Goal: Task Accomplishment & Management: Use online tool/utility

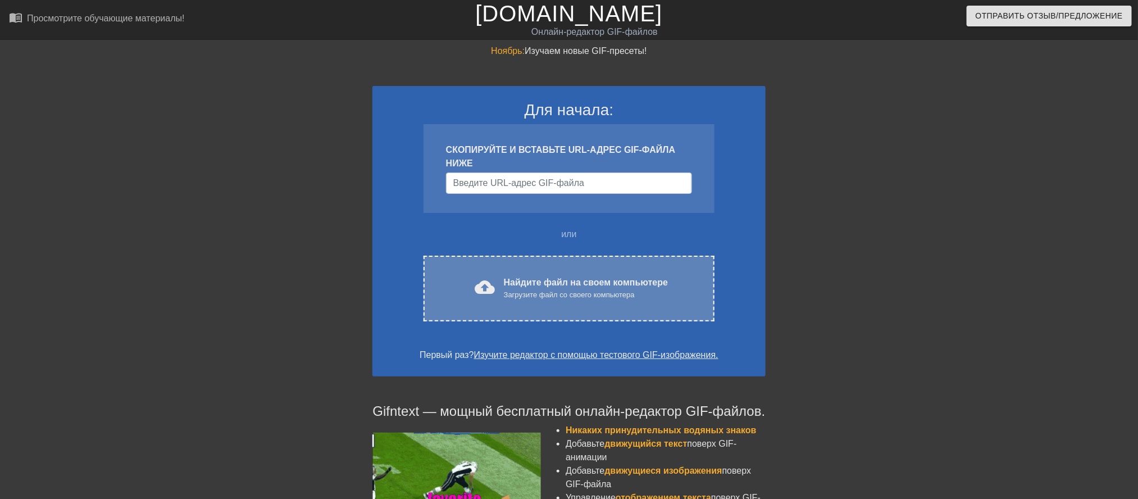
click at [538, 287] on font "Найдите файл на своем компьютере" at bounding box center [586, 282] width 164 height 10
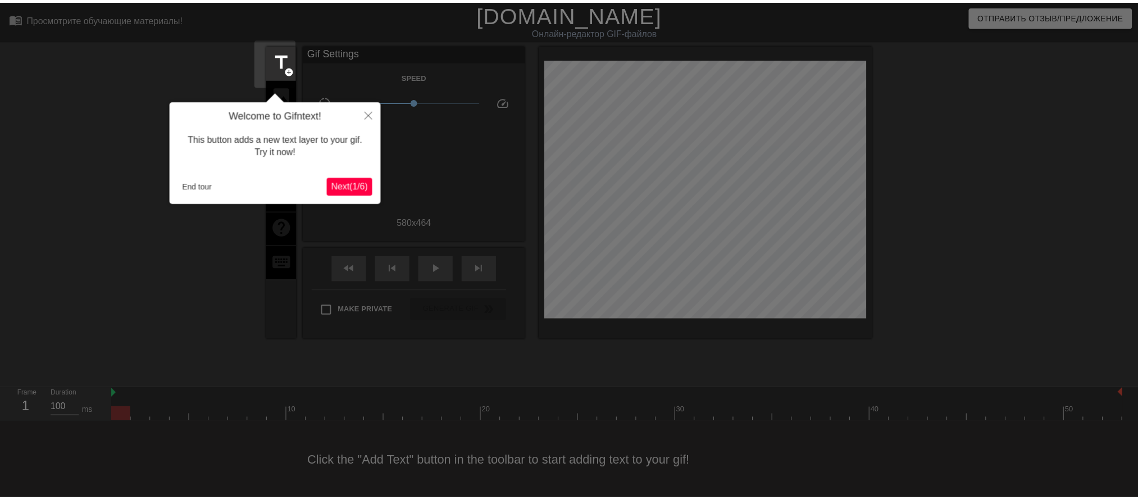
scroll to position [17, 0]
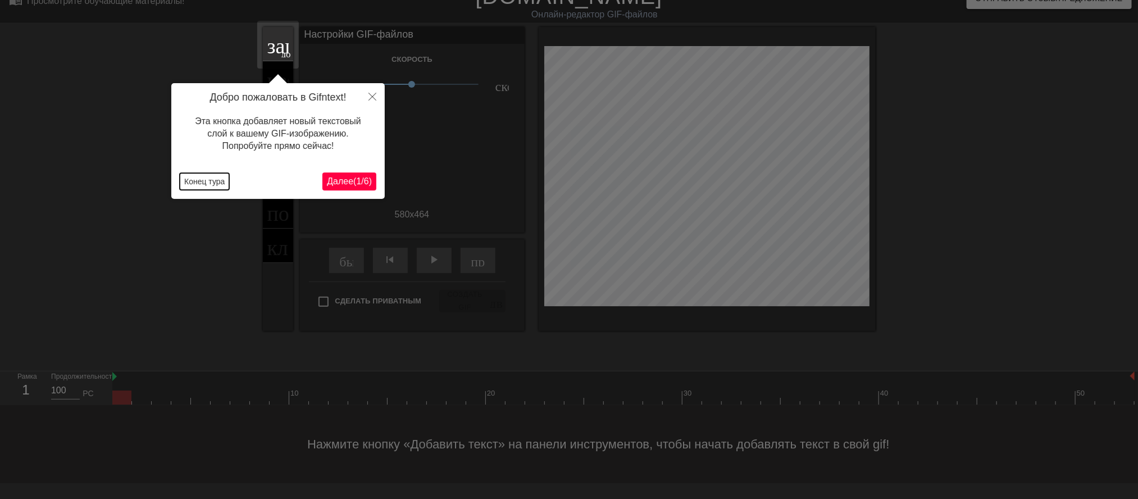
click at [194, 184] on font "Конец тура" at bounding box center [204, 181] width 40 height 9
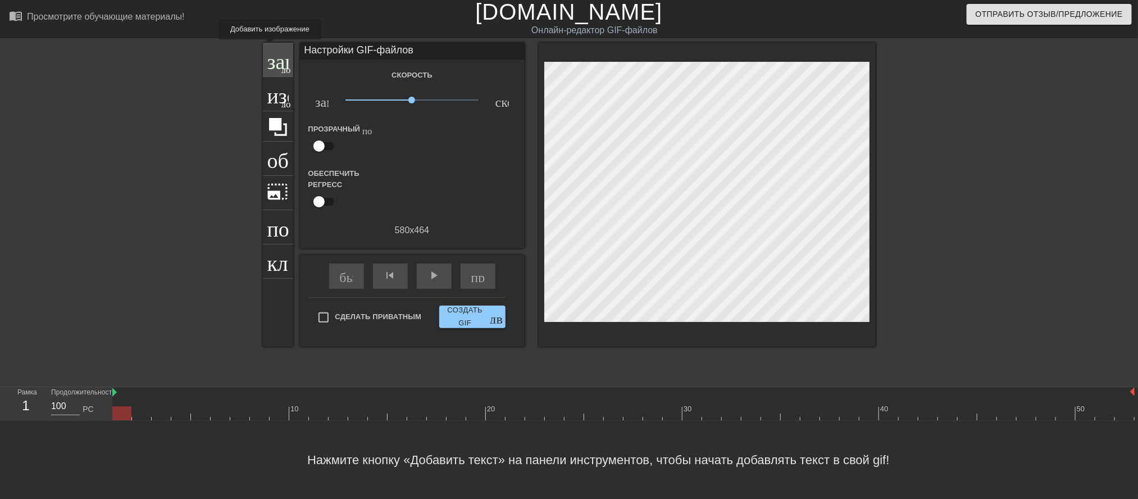
click at [273, 48] on font "заголовок" at bounding box center [311, 58] width 89 height 21
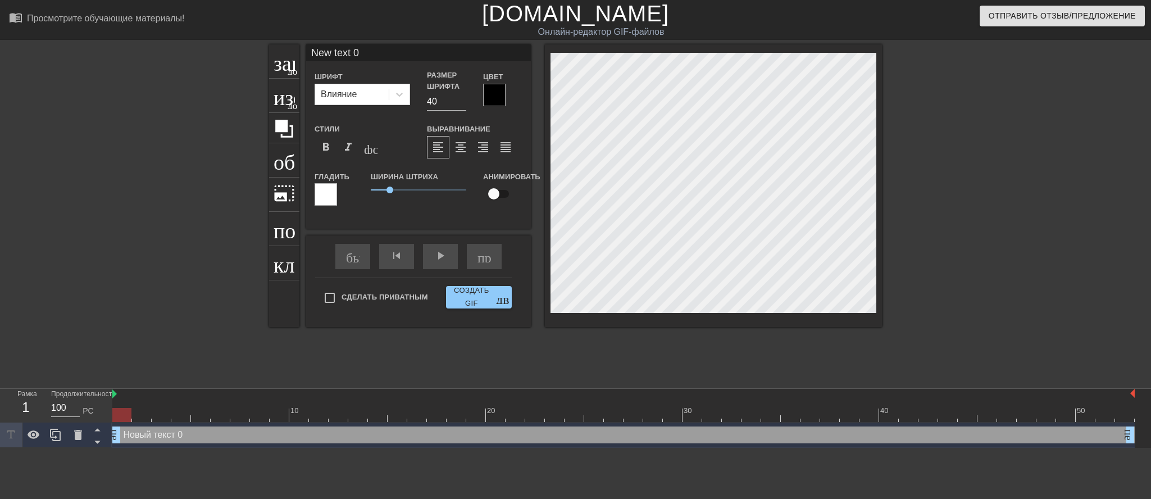
scroll to position [7, 2]
type input "New text"
type textarea "New text"
type input "New text"
type textarea "New te"
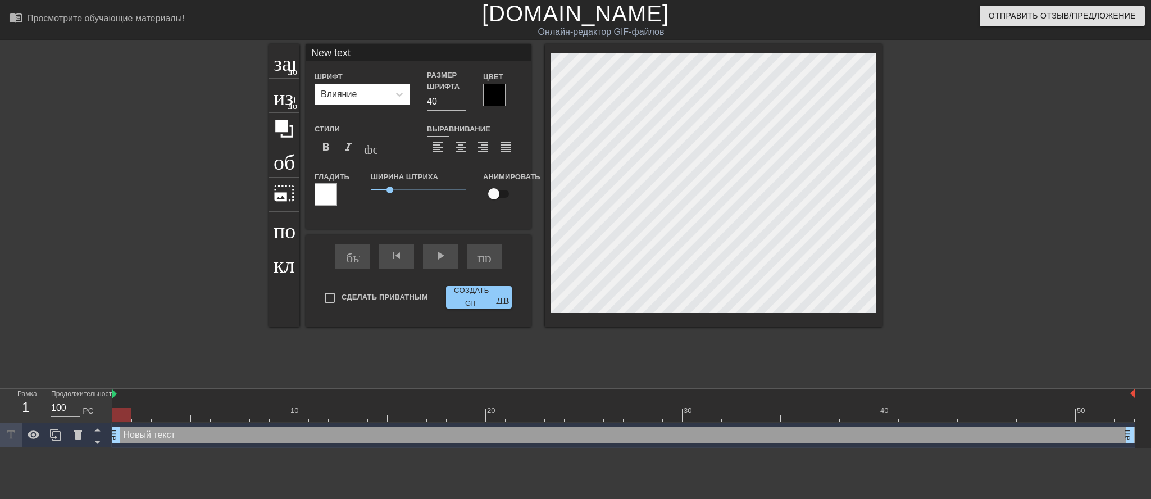
type input "New t"
type textarea "New"
type input "Ne"
type textarea "N"
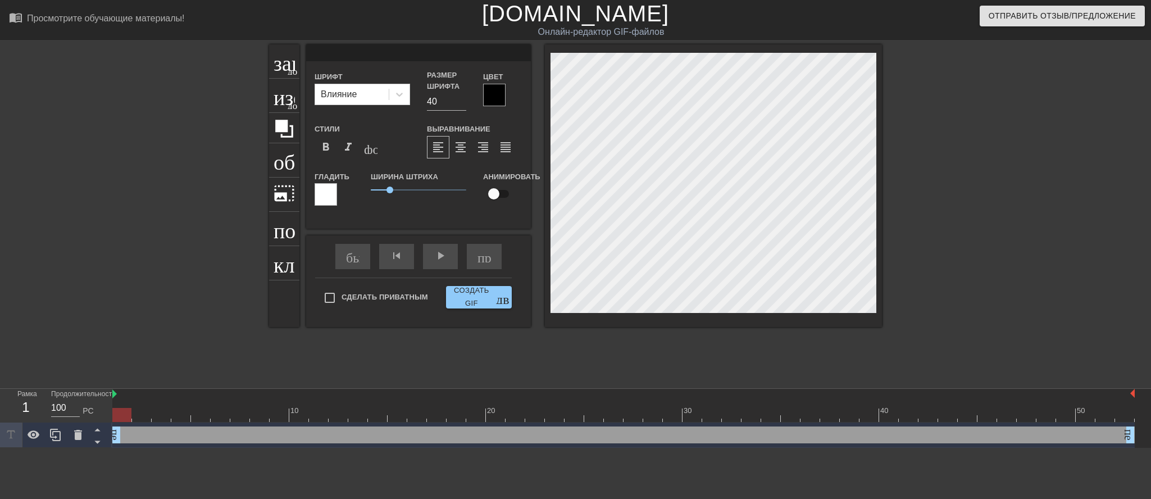
type input "О"
type textarea "О"
type input "Ор"
type textarea "Ор"
type input "Орк"
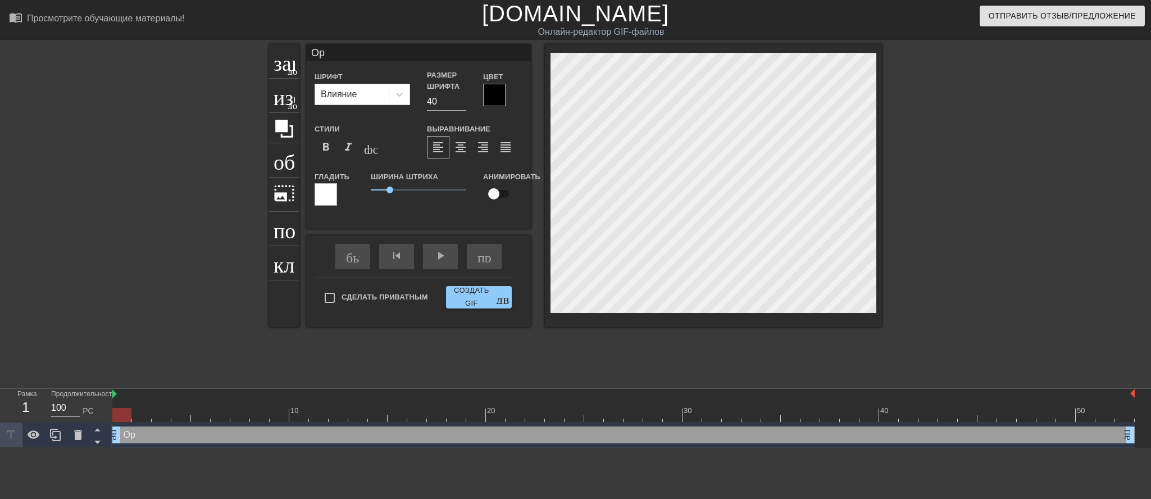
type textarea "Орк"
type input "Орк,"
type textarea "Орк,"
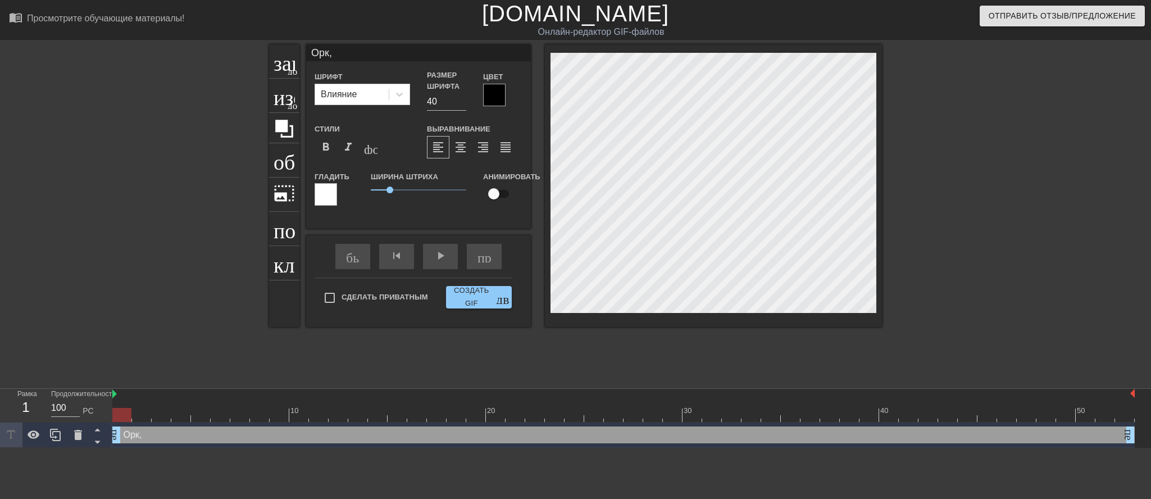
type input "Орк,т"
type textarea "Орк,т"
type input "Орк,ты"
type textarea "Орк,ты"
type input "Орк,ты"
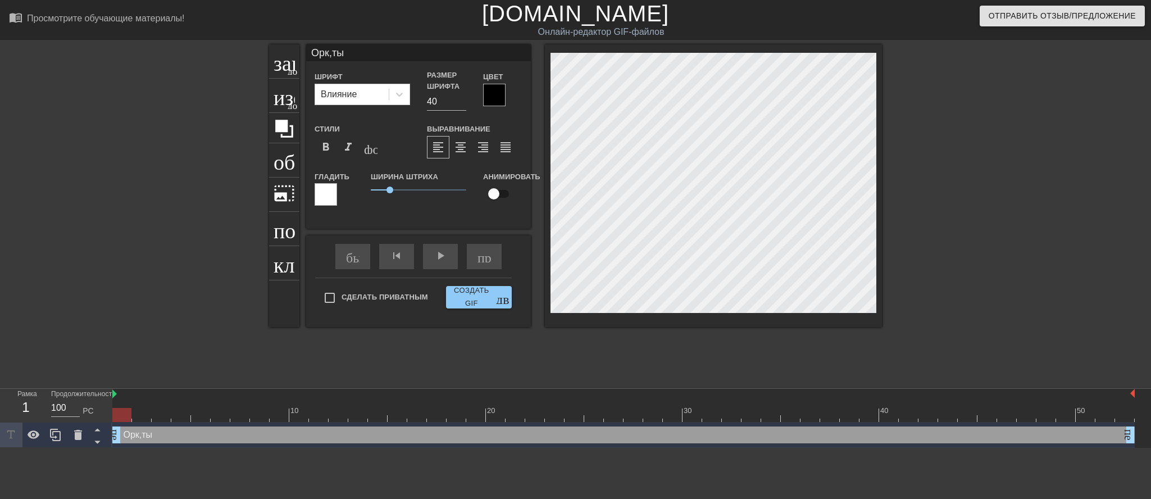
type textarea "Орк,ты"
type input "Орк,ты к"
type textarea "Орк,ты к"
type input "Орк,ты кт"
type textarea "Орк,ты кт"
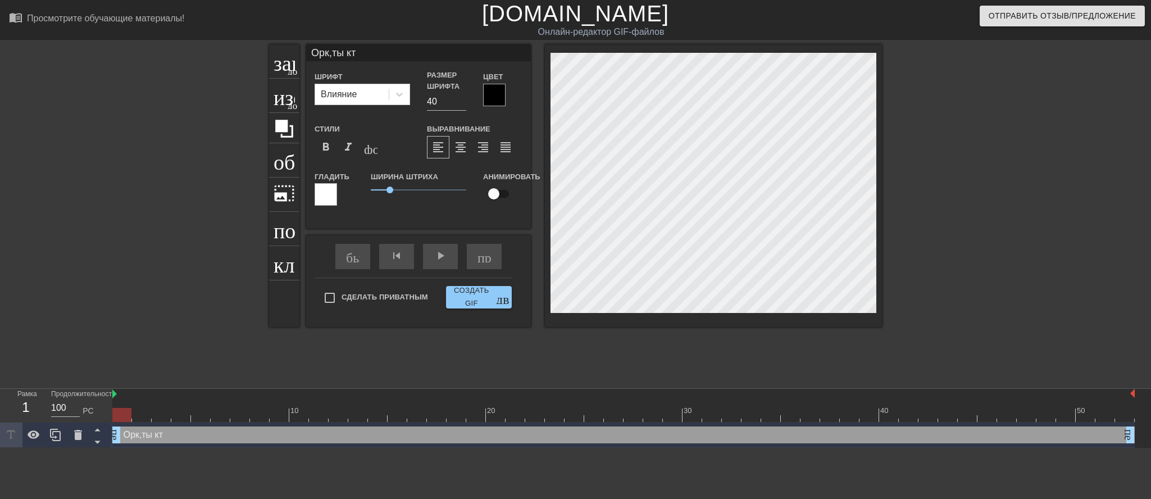
type input "Орк,ты кто"
type textarea "Орк,ты кто"
type input "Орк,ты кто"
type textarea "Орк,ты кто"
type input "Орк,ты кто т"
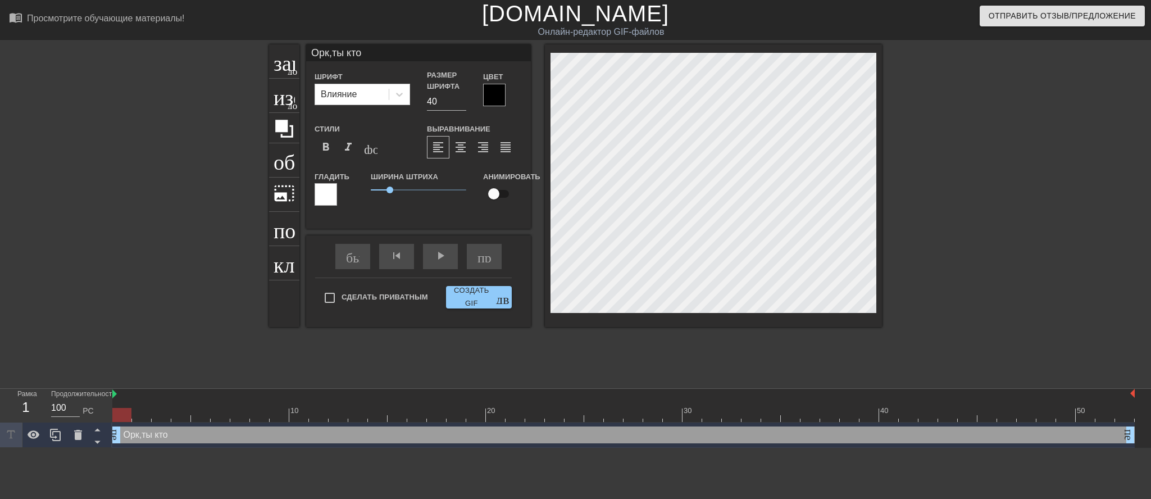
type textarea "Орк,ты кто т"
type input "Орк,ты кто та"
type textarea "Орк,ты кто та"
type input "Орк,ты кто так"
type textarea "Орк,ты кто так"
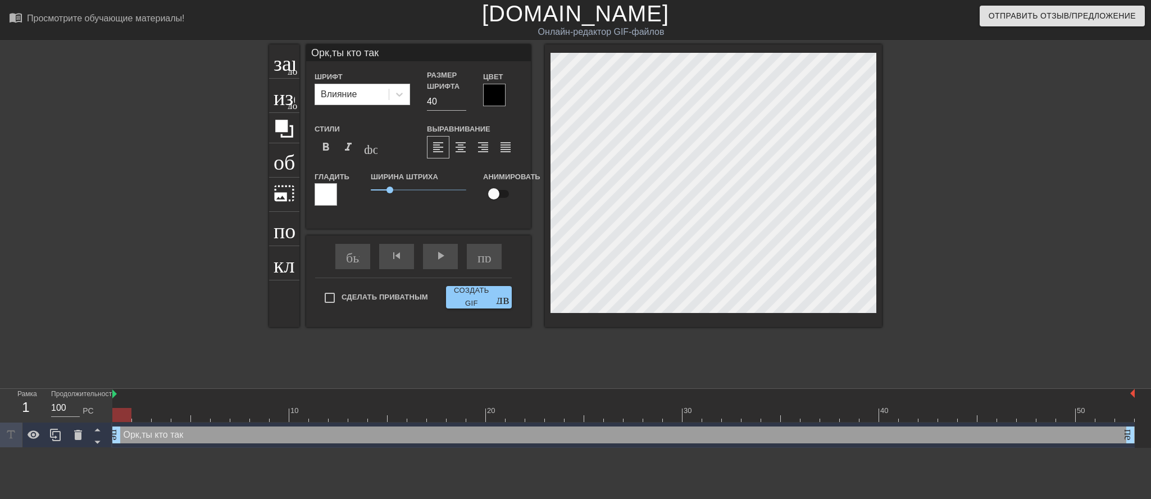
type input "Орк,ты кто тако"
type textarea "Орк,ты кто тако"
type input "Орк,ты кто такой"
type textarea "Орк,ты кто такой"
type input "Орк,ты кто такой"
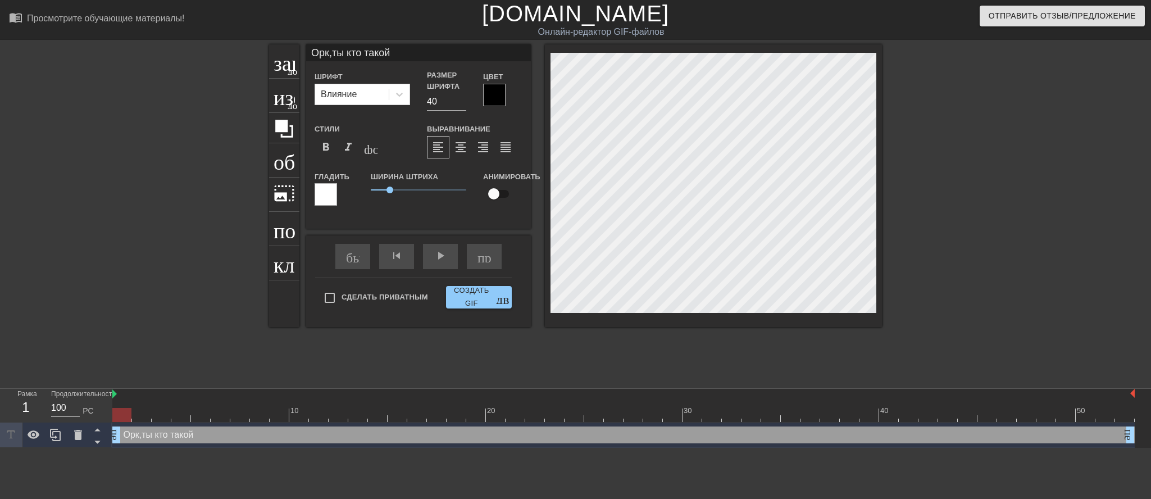
type textarea "Орк,ты кто такой"
type input "Орк,ты кто такой ?"
type textarea "Орк,ты кто такой ?"
type input "Орк,ты кто такой ?!"
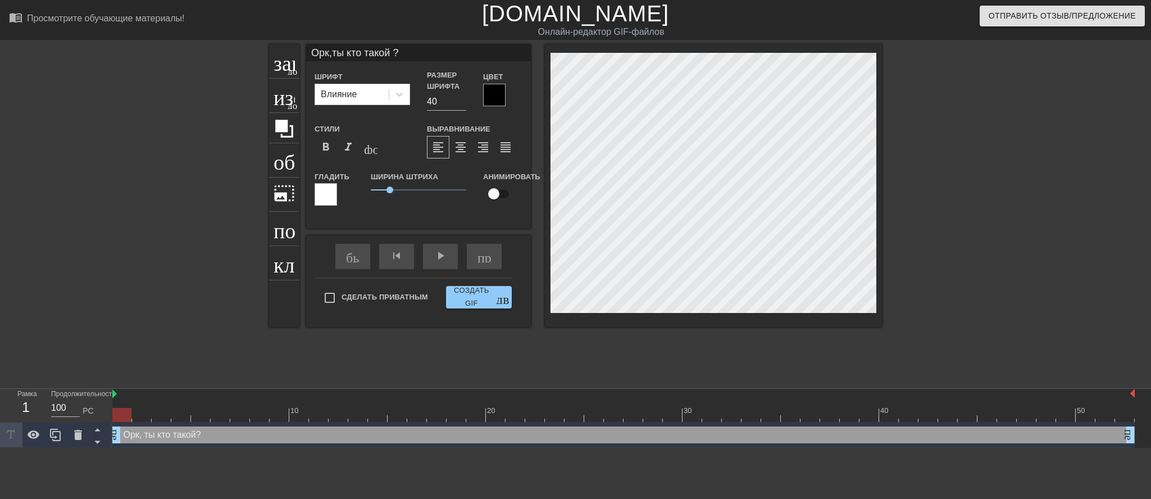
type textarea "Орк,ты кто такой ?!"
click at [278, 71] on div "заголовок добавить_круг" at bounding box center [284, 61] width 30 height 34
type input "New text 1"
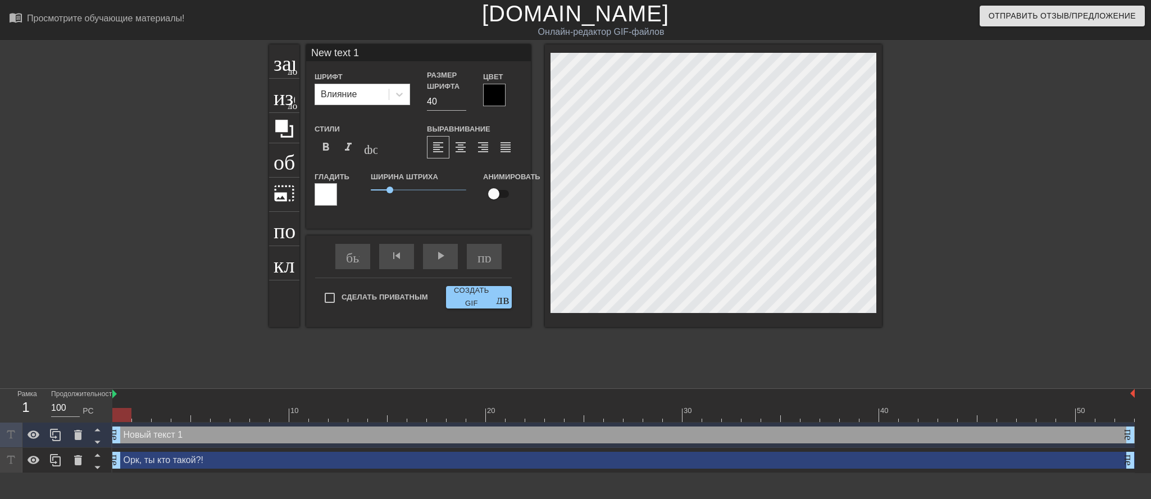
scroll to position [7, 38]
type input "New text"
type textarea "New text"
type input "New text"
type textarea "New tex"
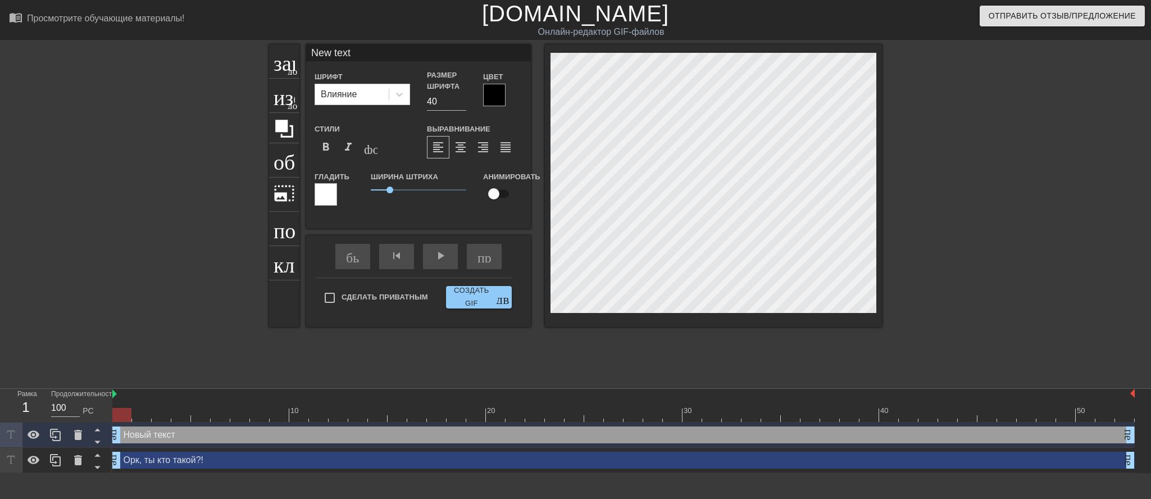
type input "New te"
type textarea "New t"
type input "New"
type textarea "Ne"
type input "N"
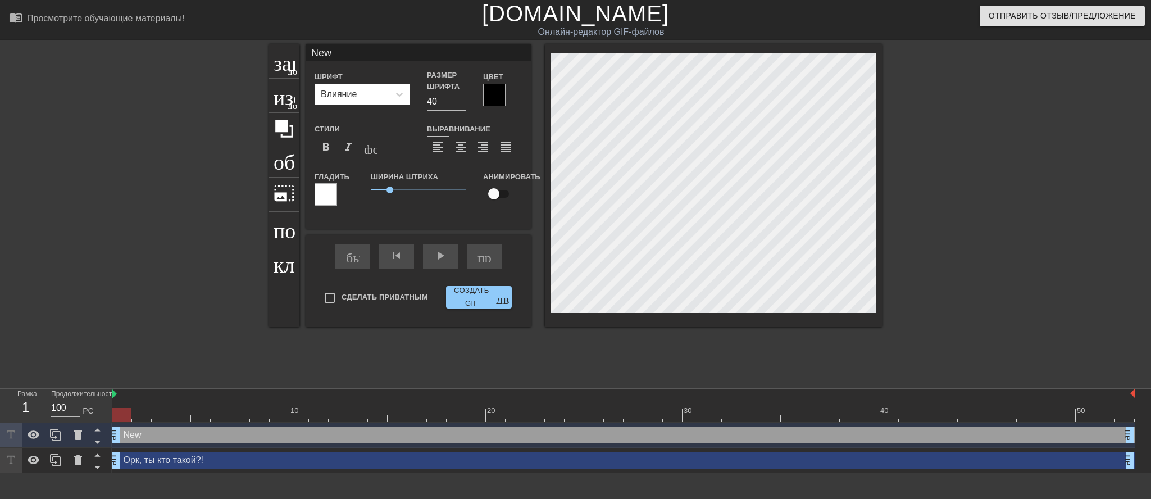
type textarea "N"
type input "[PERSON_NAME]"
type textarea "[PERSON_NAME]"
type input "[PERSON_NAME]"
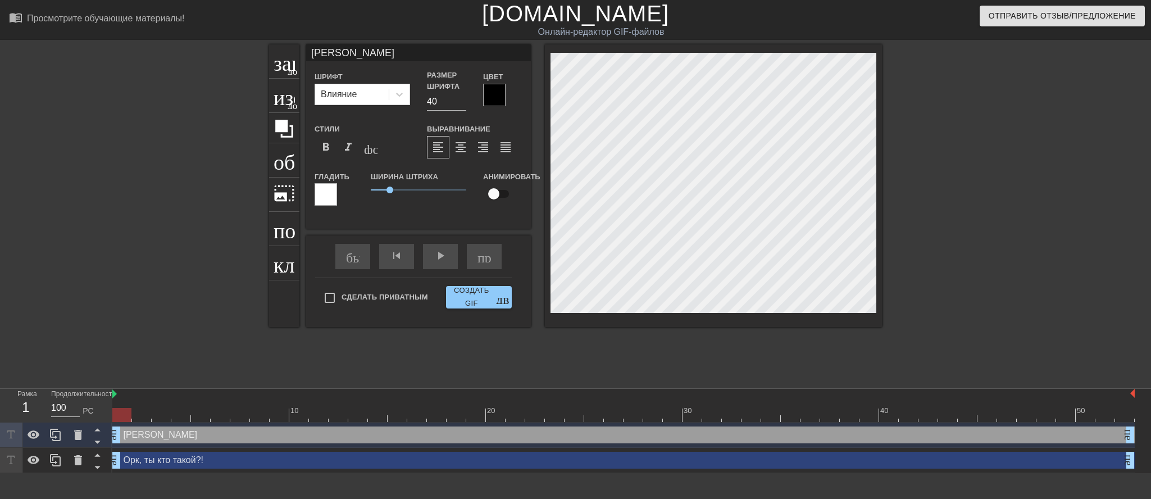
type textarea "[PERSON_NAME]"
type input "Я т"
type textarea "Я т"
type input "Я те"
type textarea "Я те"
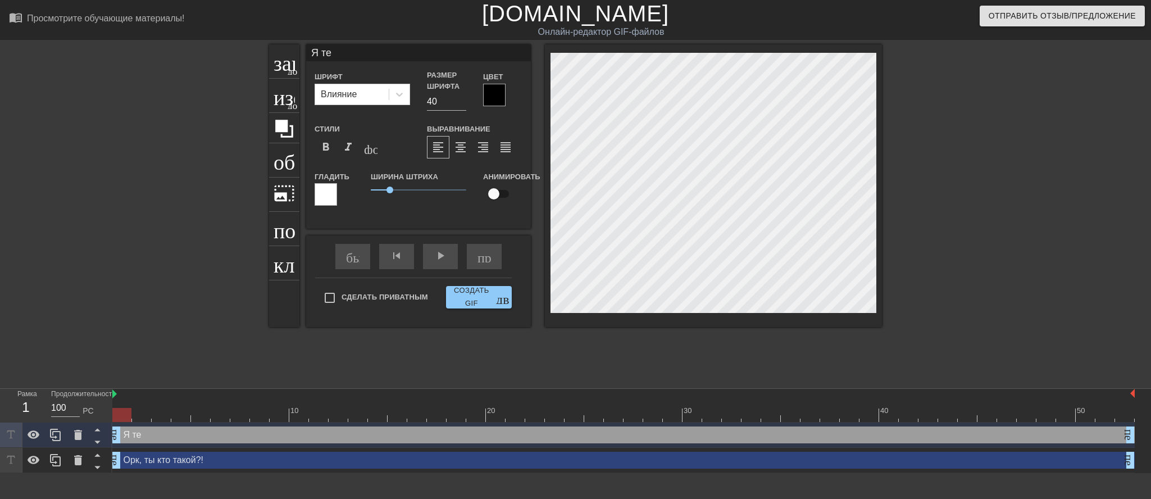
type input "Я теб"
type textarea "Я теб"
type input "Я тебя"
type textarea "Я тебя"
type input "Я тебя"
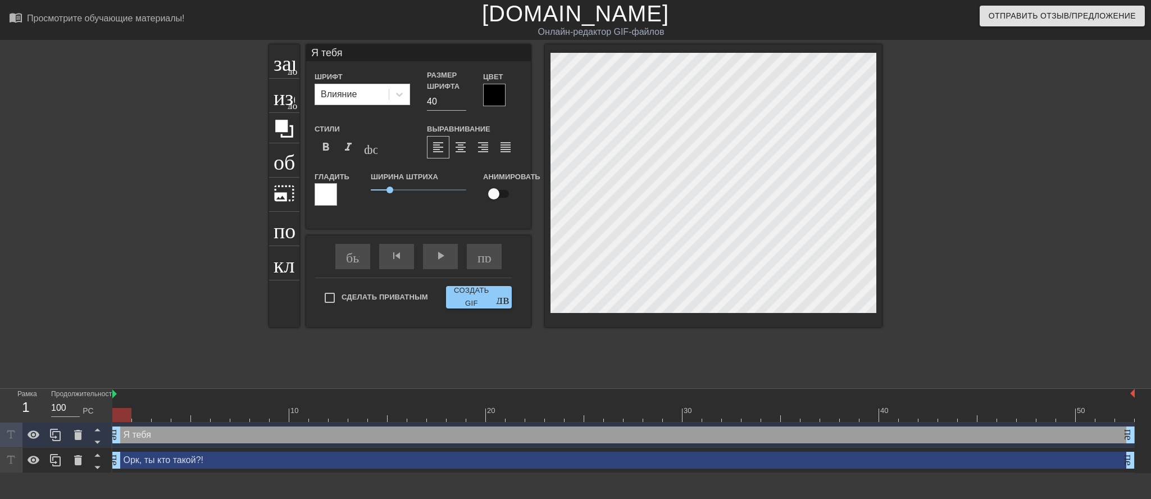
type textarea "Я тебя"
type input "Я тебя н"
type textarea "Я тебя н"
type input "Я тебя не"
type textarea "Я тебя не"
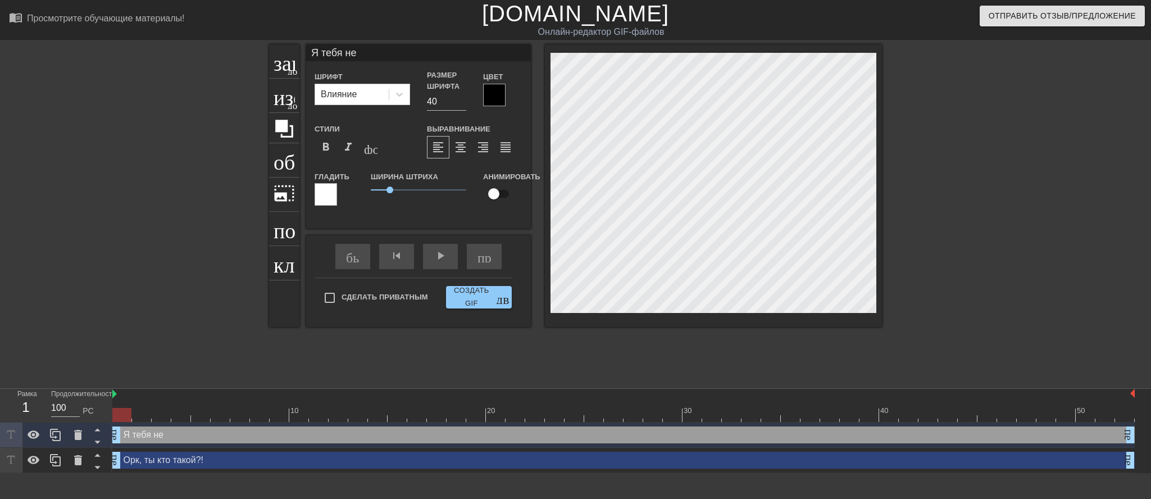
type input "Я тебя не"
type textarea "Я тебя не"
type input "Я тебя не з"
type textarea "Я тебя не з"
type input "Я тебя не зв"
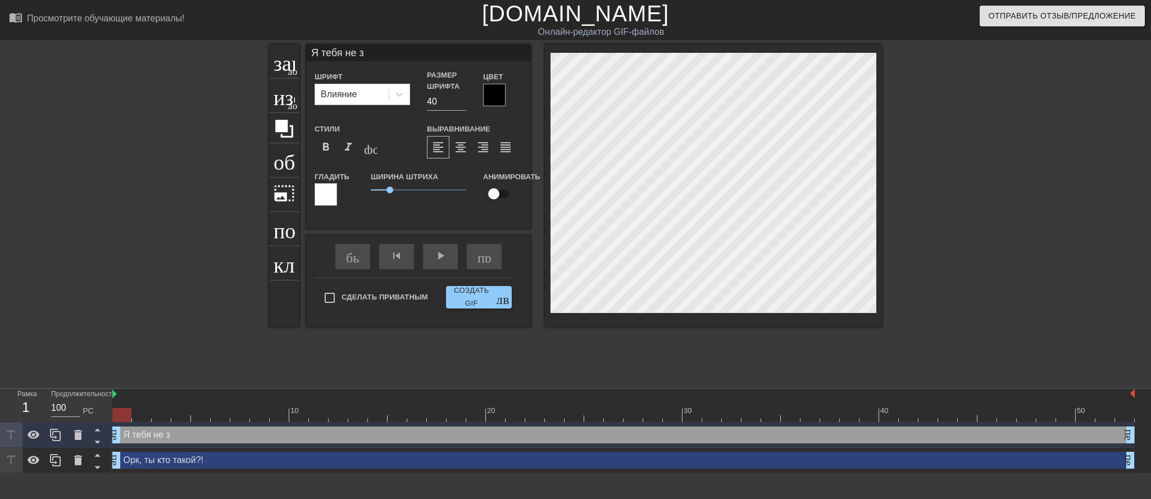
type textarea "Я тебя не зв"
type input "Я тебя не зва"
type textarea "Я тебя не зва"
type input "Я тебя не звал"
type textarea "Я тебя не звал"
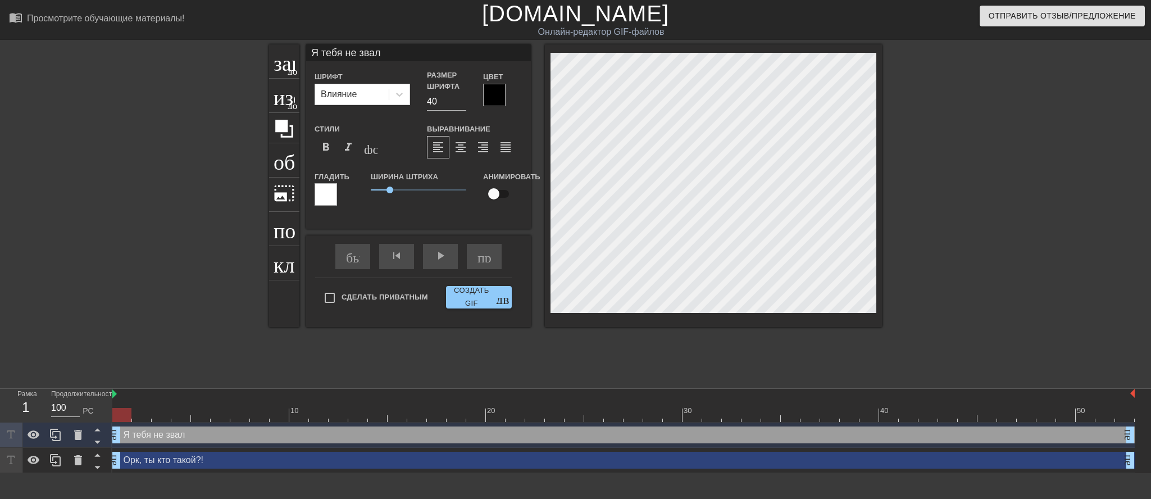
type input "Я тебя не звал"
type textarea "Я тебя не звал"
type input "Я тебя не звал !"
type textarea "Я тебя не звал !"
type input "Я тебя не звал !!"
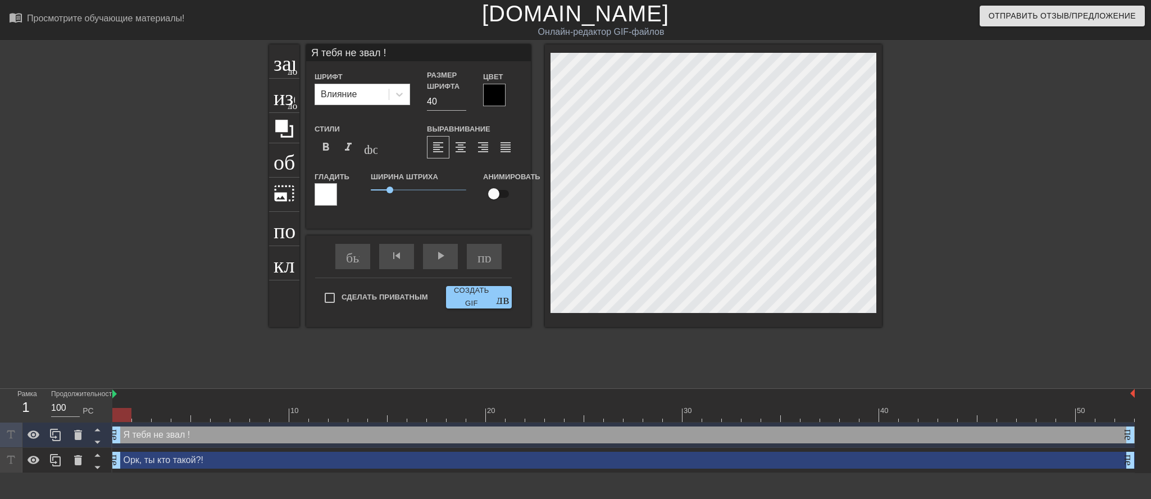
type textarea "Я тебя не звал !!"
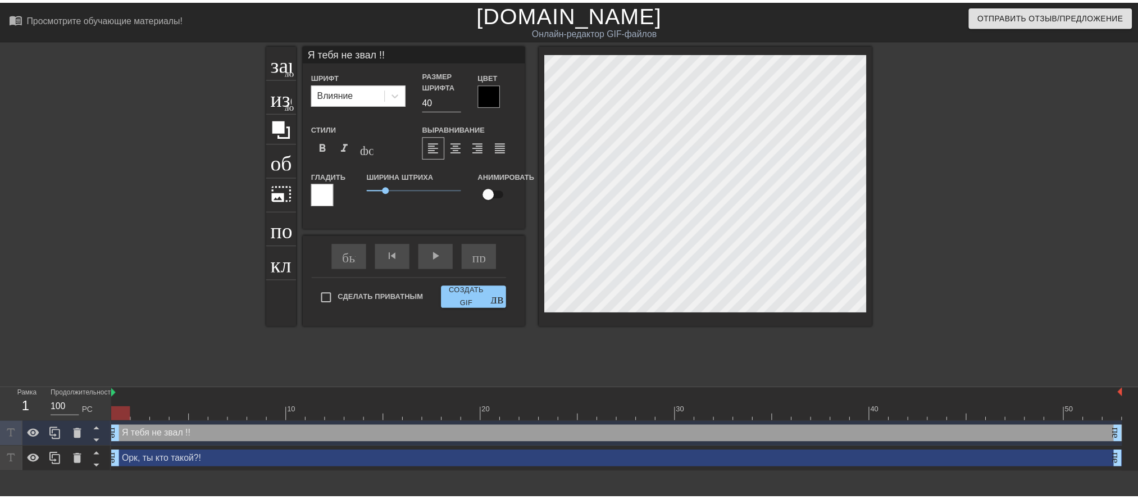
scroll to position [7, 57]
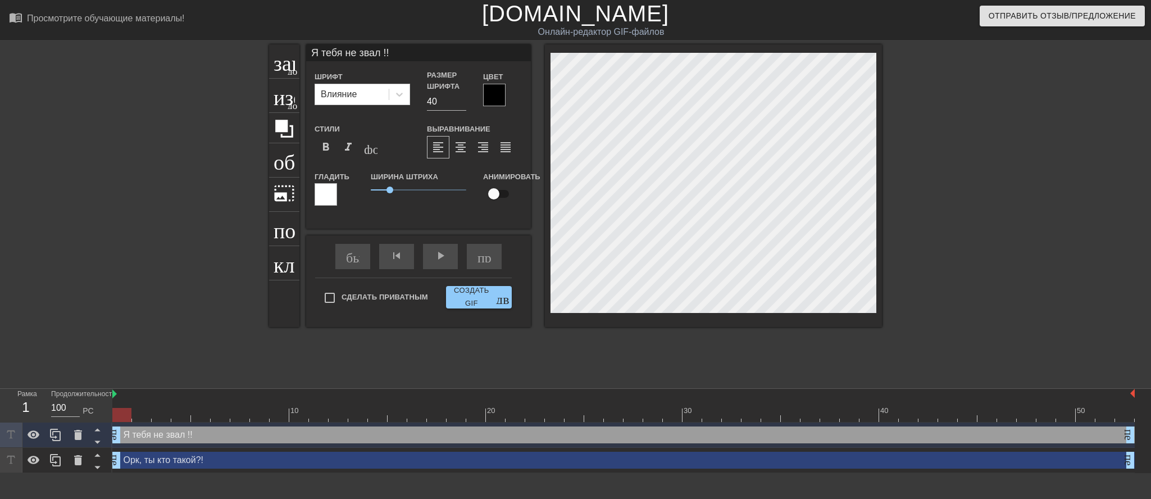
type input "Я тебя не звал !"
type textarea "Я тебя не звал !"
click at [936, 285] on div at bounding box center [979, 212] width 168 height 337
click at [277, 63] on font "заголовок" at bounding box center [318, 59] width 89 height 21
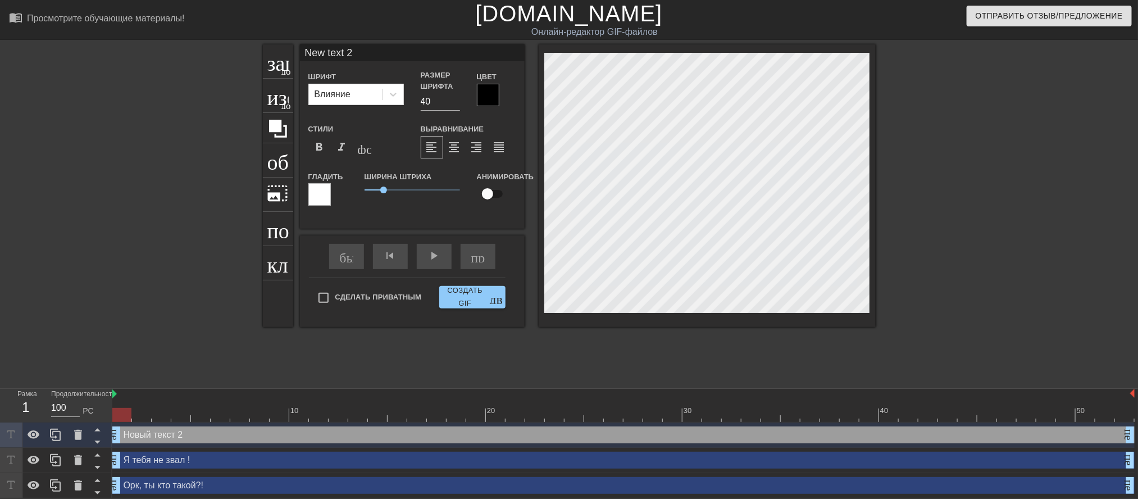
scroll to position [7, 2]
type input "New text"
type textarea "New text"
type input "New text"
type textarea "New tex"
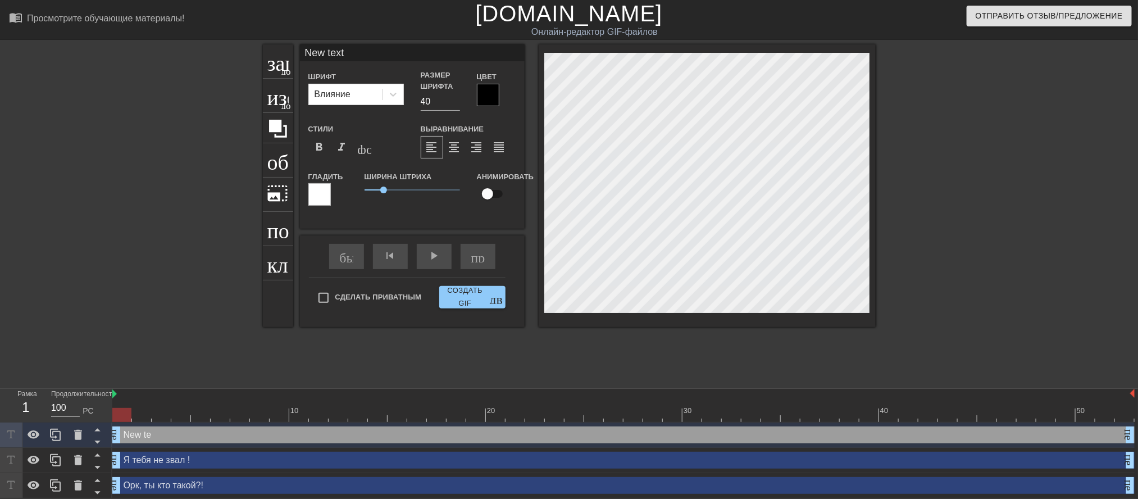
type input "New te"
type textarea "New t"
type input "New"
type textarea "Ne"
type input "N"
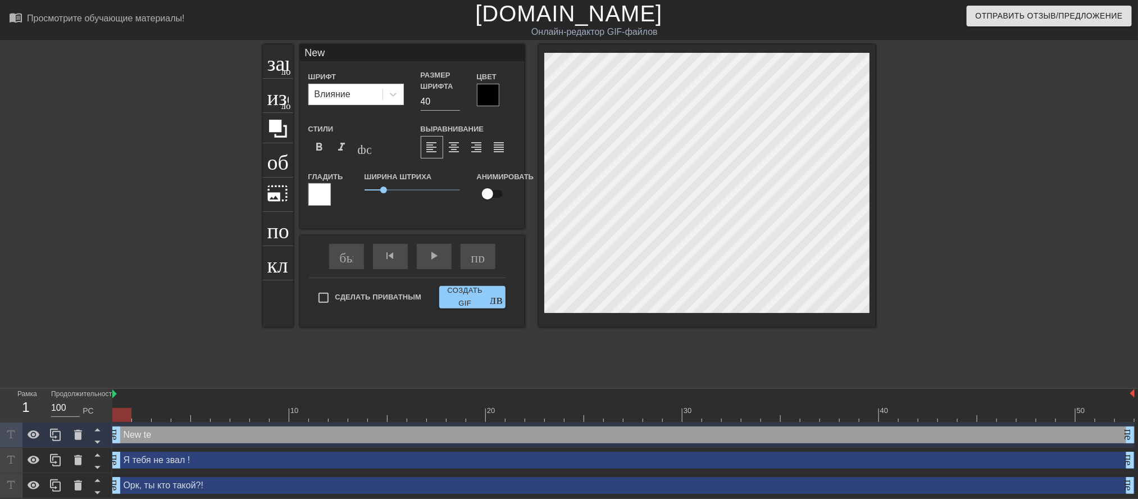
type textarea "N"
type input "Д"
type textarea "Д"
type input "ДА"
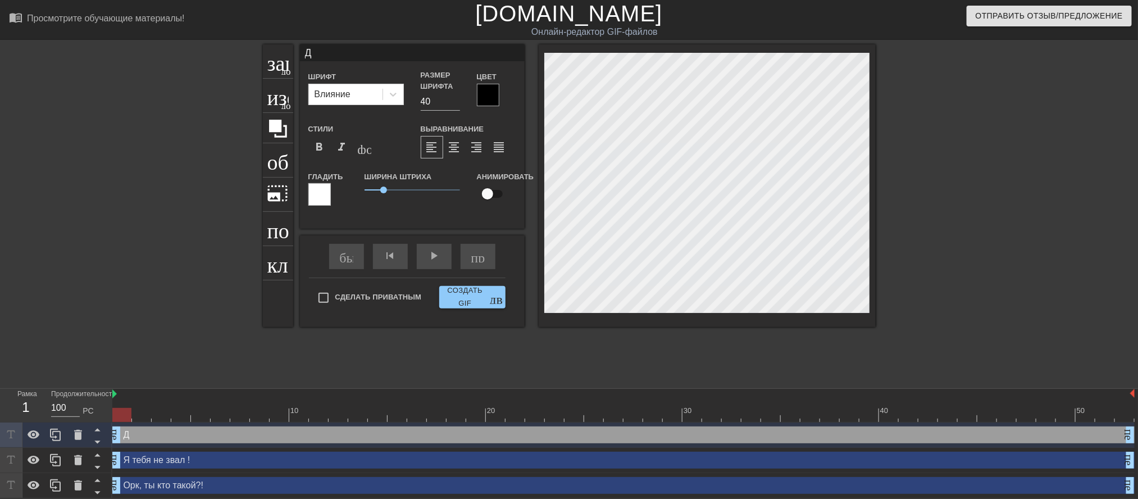
type textarea "ДА"
type input "ДА"
type textarea "ДА"
type input "ДА Н"
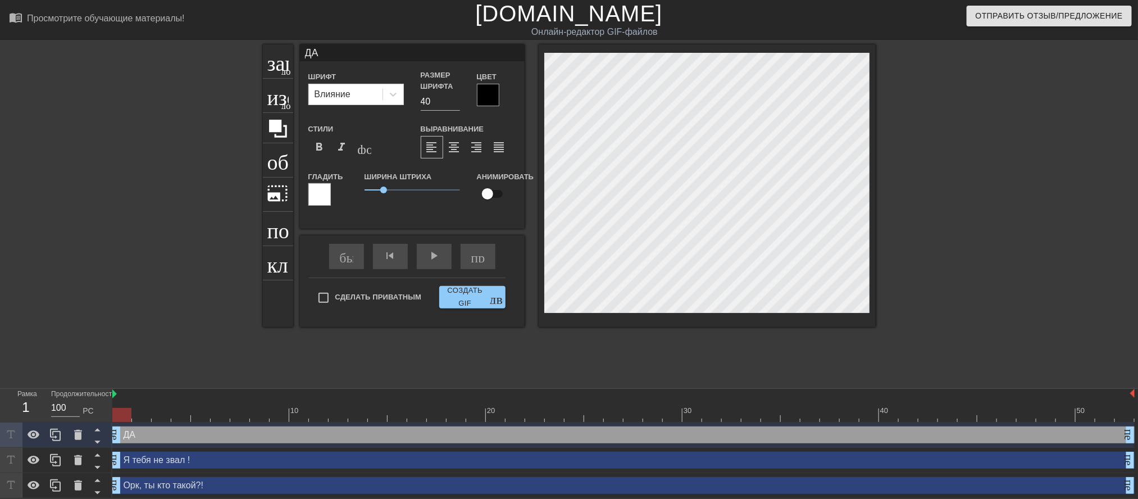
type textarea "ДА Н"
type input "ДА НА"
type textarea "ДА НА"
type input "ДА НА*"
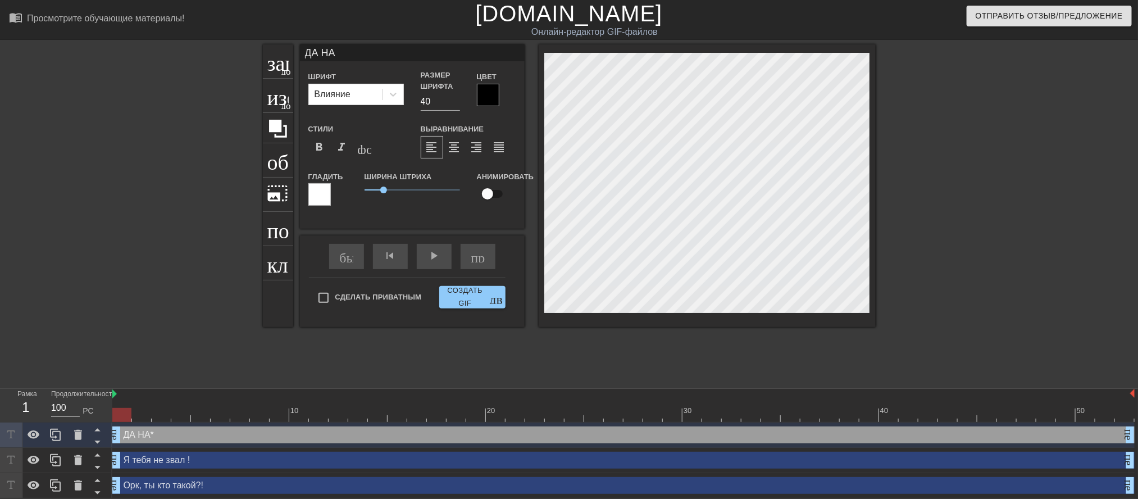
type textarea "ДА НА*"
type input "ДА НА**"
type textarea "ДА НА**"
type input "ДА НА***"
type textarea "ДА НА***"
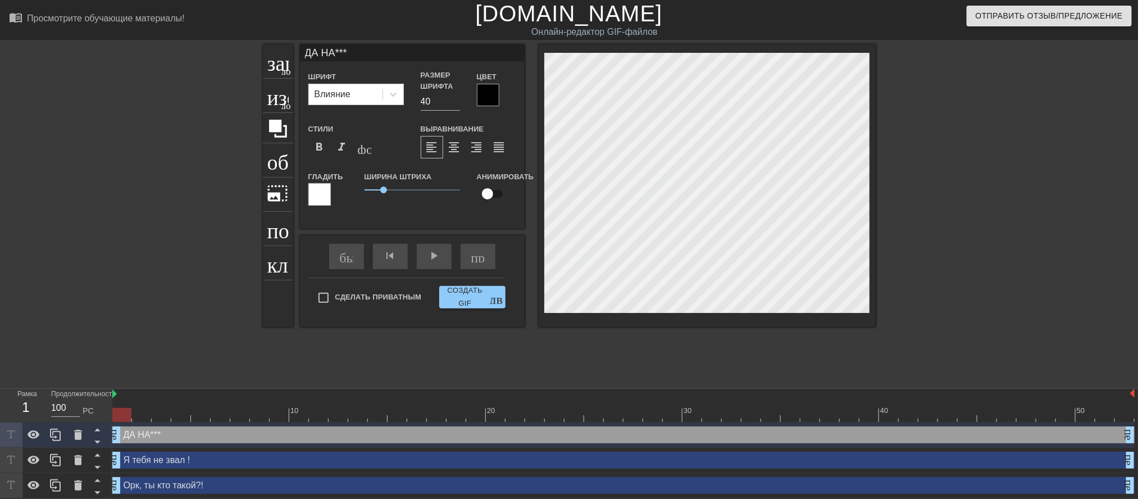
scroll to position [7, 33]
type input "ДА НА***"
type textarea "ДА НА***"
type input "ДА НА*** !"
type textarea "ДА НА*** !"
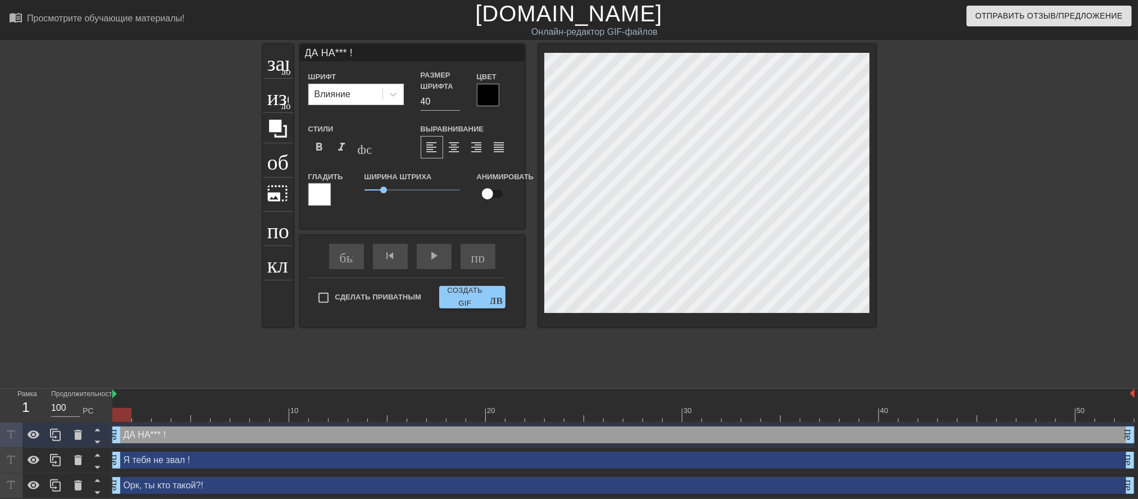
type input "ДА НА*** !!"
type textarea "ДА НА*** !!"
type input "ДА НА*** !!!"
type textarea "ДА НА*** !!!"
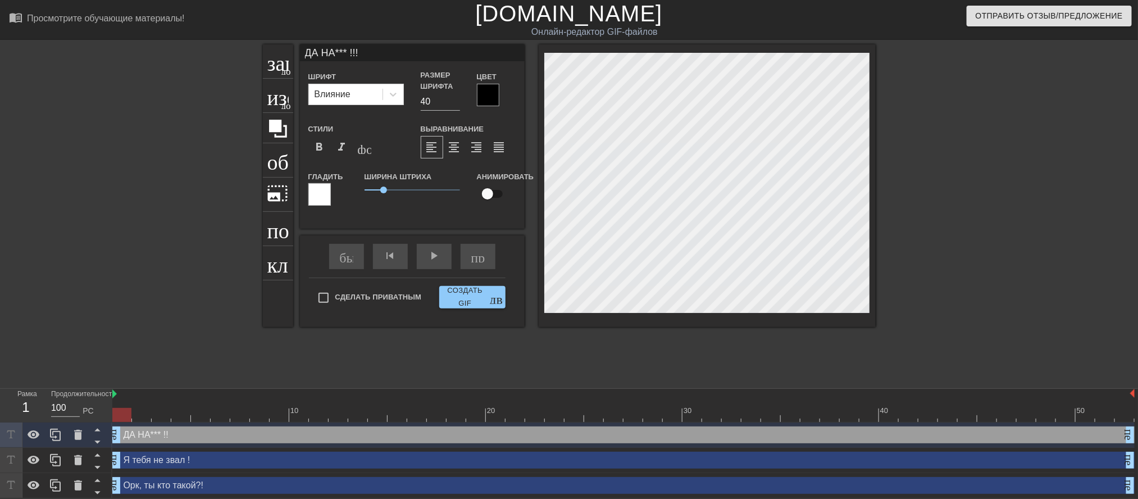
type input "[PERSON_NAME] НА*** !!!"
type textarea "[PERSON_NAME] НА*** !!!"
type input "ИДАНА*** !!!"
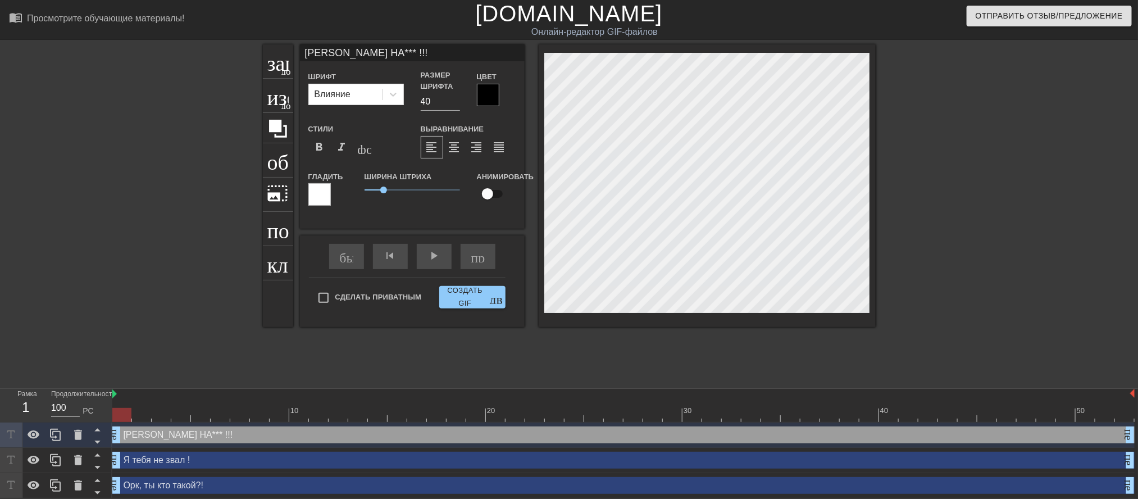
type textarea "ИДАНА*** !!!"
type input "ИДАИНА*** !!!"
type textarea "ИДАИНА*** !!!"
type input "ИДАИ НА*** !!!"
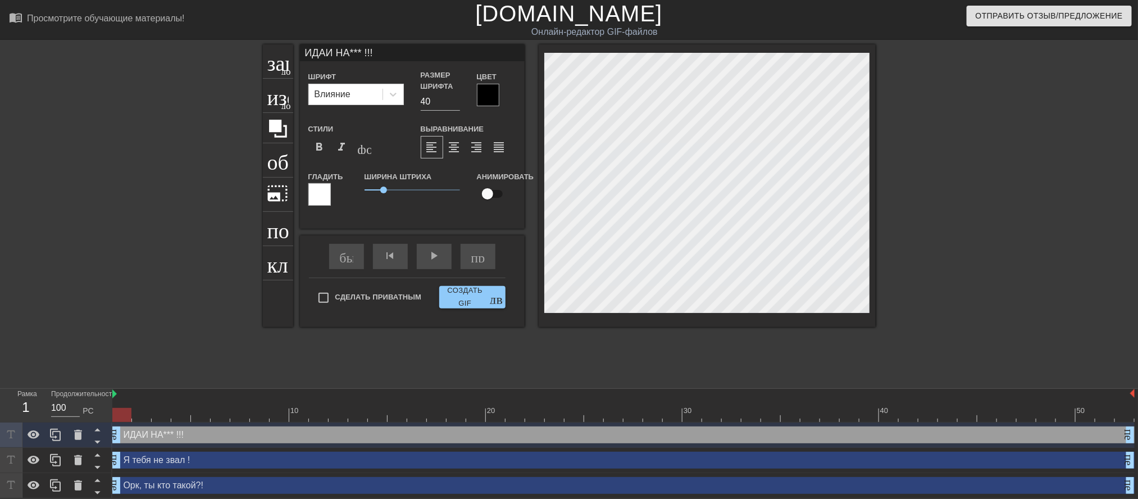
type textarea "ИДАИ НА*** !!!"
type input "ИДИ НА*** !!!"
type textarea "ИДИ НА*** !!!"
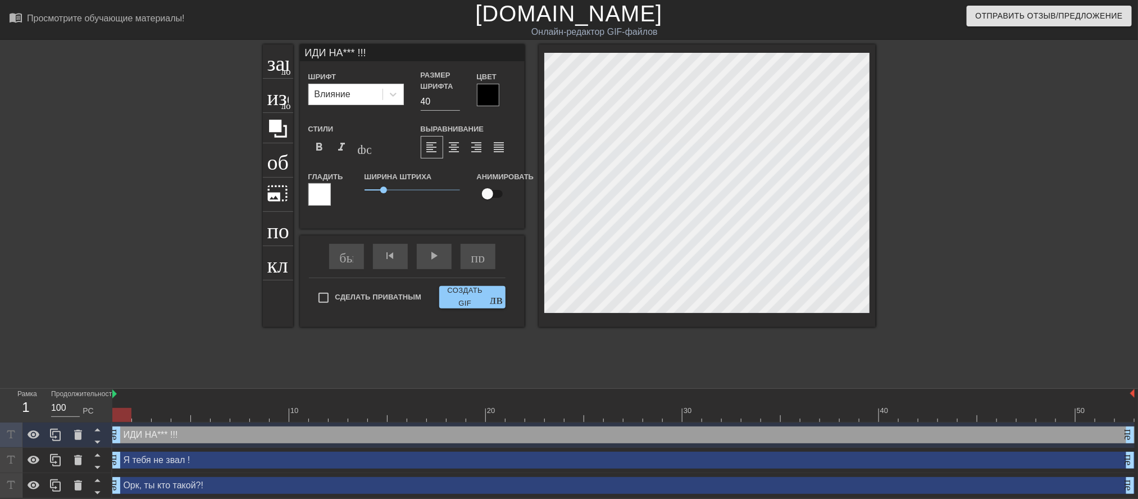
type input "ИДИ НА*** !!!"
type textarea "ИДИ НА*** !!!"
type input "ИДИ НА*** !!!"
type textarea "ИДИ НА*** !!!"
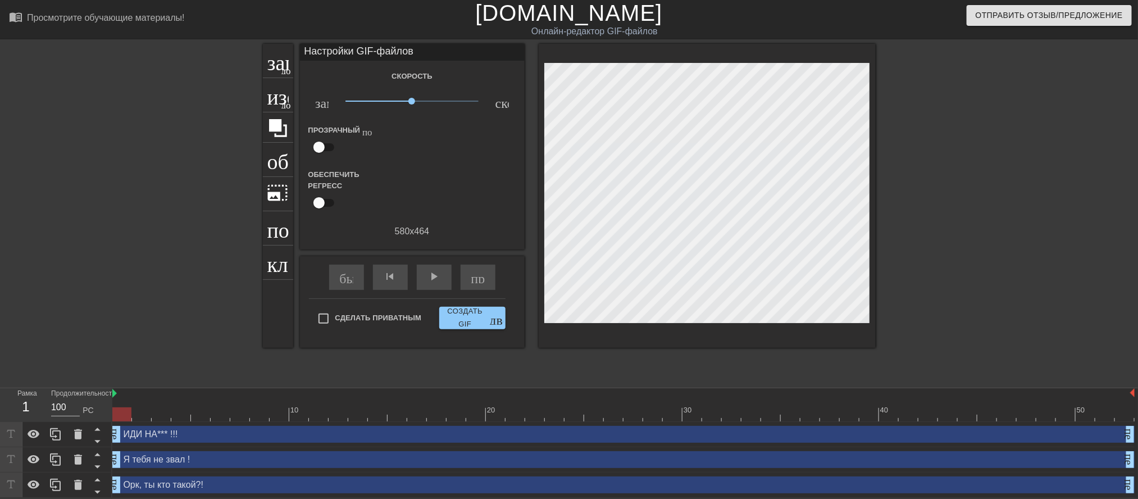
scroll to position [28, 0]
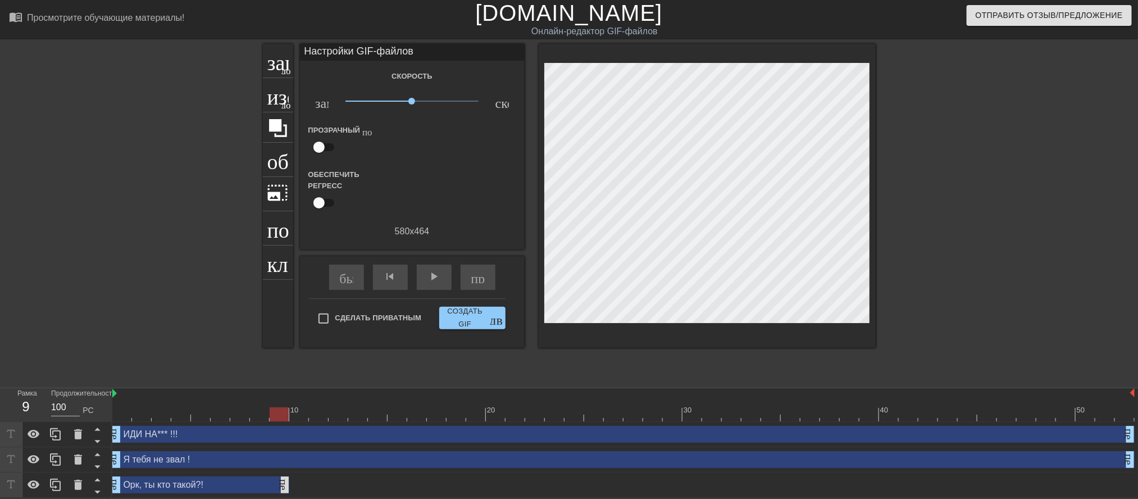
drag, startPoint x: 1124, startPoint y: 477, endPoint x: 289, endPoint y: 479, distance: 835.7
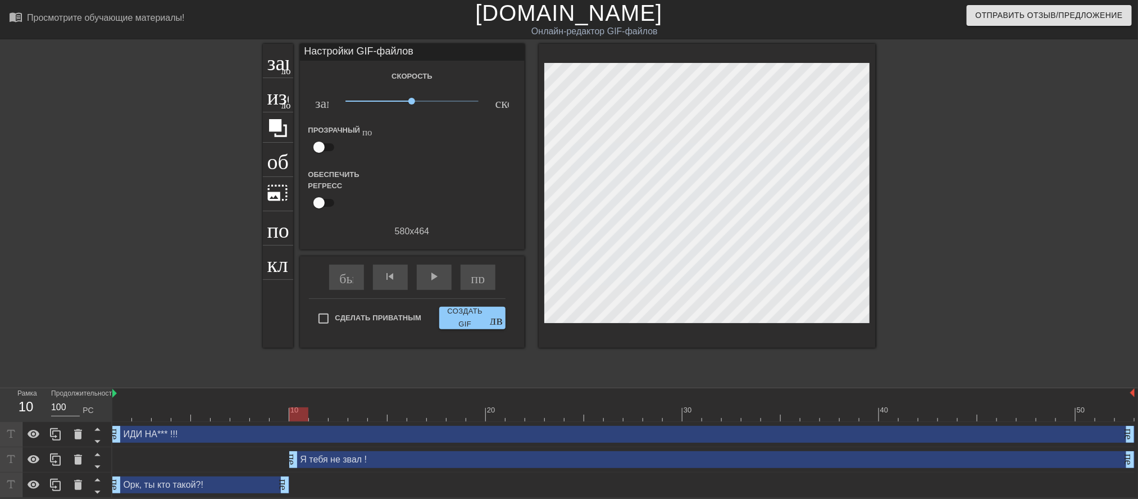
drag, startPoint x: 115, startPoint y: 447, endPoint x: 283, endPoint y: 439, distance: 168.1
click at [283, 447] on div "Я тебя не звал ! перетаскивание_ручки перетаскивание_ручки" at bounding box center [623, 459] width 1022 height 25
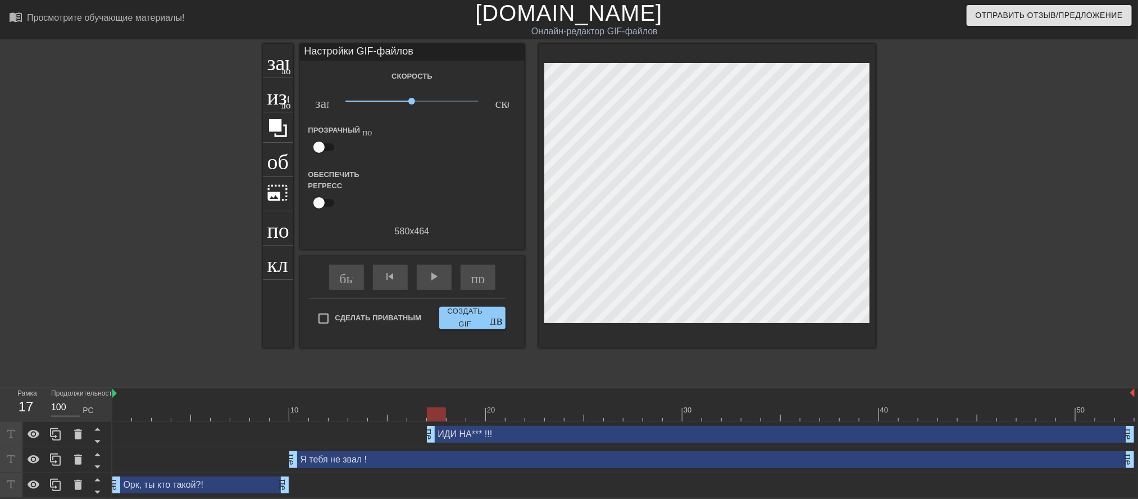
drag, startPoint x: 117, startPoint y: 428, endPoint x: 422, endPoint y: 425, distance: 305.0
click at [422, 426] on div "ИДИ НА*** !!! перетаскивание_ручки перетаскивание_ручки" at bounding box center [623, 434] width 1022 height 17
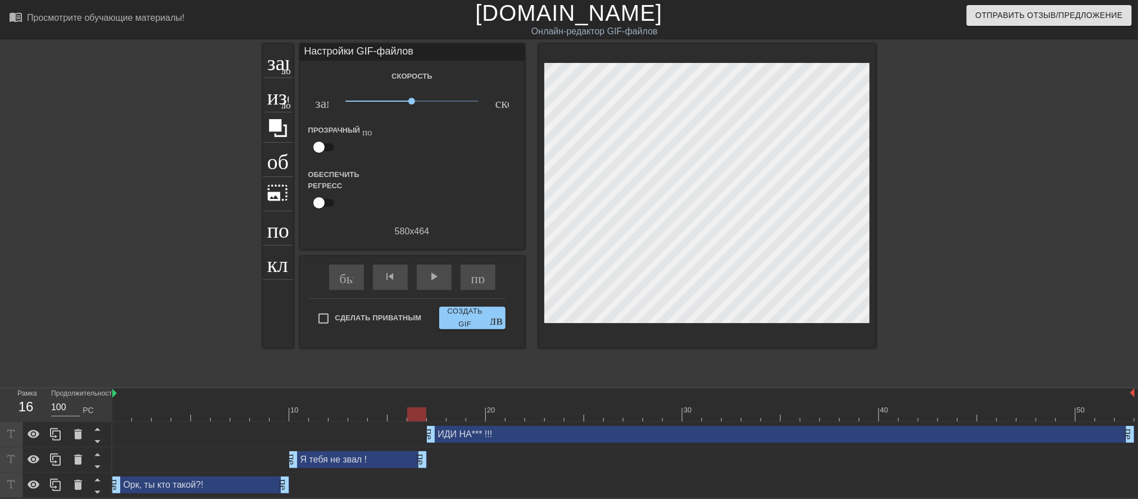
drag, startPoint x: 1128, startPoint y: 445, endPoint x: 420, endPoint y: 423, distance: 708.0
click at [420, 423] on div "ИДИ НА*** !!! перетаскивание_ручки перетаскивание_ручки Я тебя не звал ! перета…" at bounding box center [624, 460] width 1025 height 76
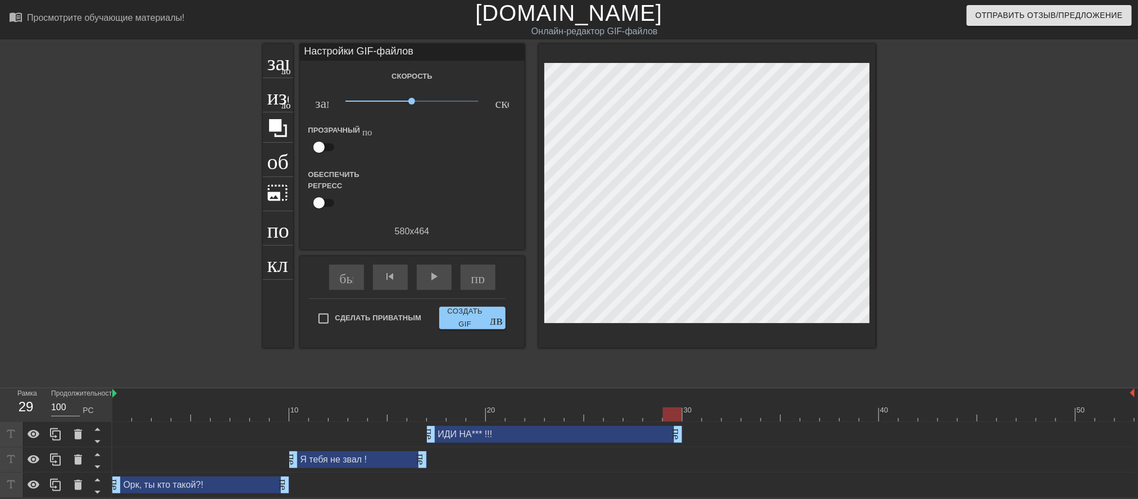
drag, startPoint x: 1133, startPoint y: 417, endPoint x: 681, endPoint y: 406, distance: 451.7
click at [681, 406] on div "10 20 30 40 50 ИДИ НА*** !!! перетаскивание_ручки перетаскивание_ручки Я тебя н…" at bounding box center [624, 443] width 1025 height 110
click at [430, 283] on font "play_arrow" at bounding box center [433, 276] width 13 height 13
click at [430, 283] on font "пауза" at bounding box center [442, 276] width 30 height 13
drag, startPoint x: 676, startPoint y: 425, endPoint x: 831, endPoint y: 415, distance: 155.3
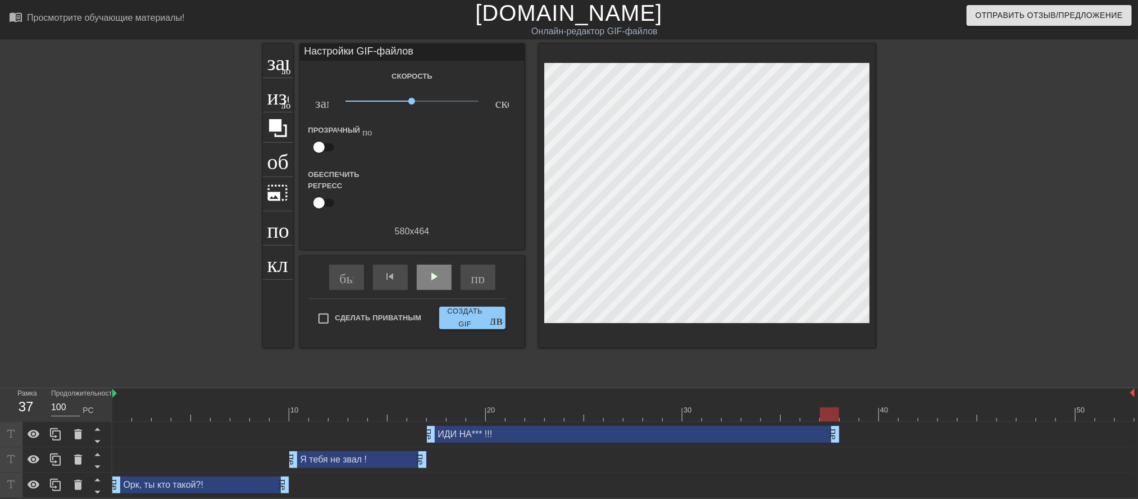
click at [831, 422] on div "ИДИ НА*** !!! перетаскивание_ручки перетаскивание_ручки" at bounding box center [623, 434] width 1022 height 25
click at [441, 283] on font "play_arrow" at bounding box center [433, 276] width 13 height 13
click at [450, 290] on div "пауза" at bounding box center [434, 277] width 35 height 25
drag, startPoint x: 835, startPoint y: 423, endPoint x: 876, endPoint y: 422, distance: 41.6
click at [440, 283] on font "play_arrow" at bounding box center [433, 276] width 13 height 13
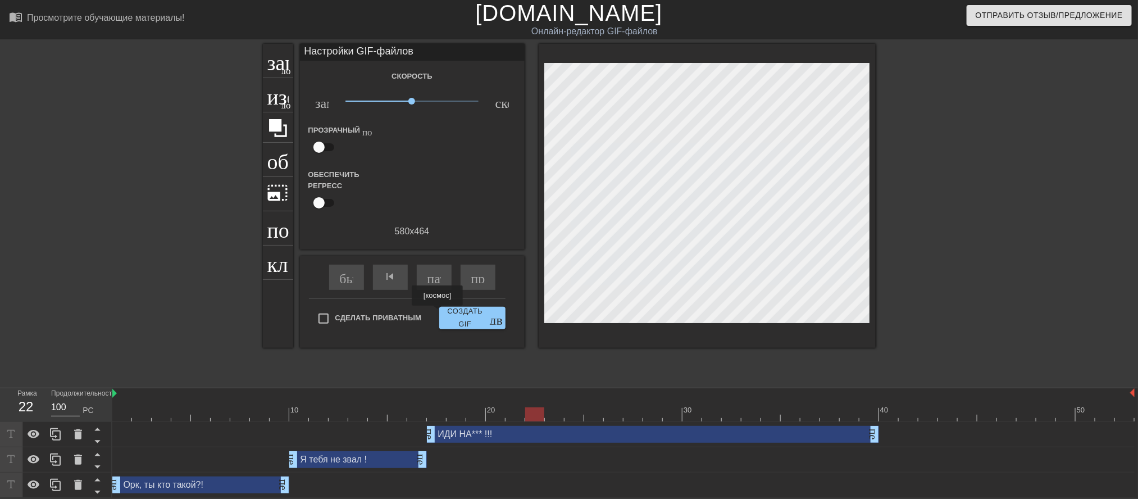
click at [439, 283] on font "пауза" at bounding box center [442, 276] width 30 height 13
drag, startPoint x: 876, startPoint y: 422, endPoint x: 885, endPoint y: 422, distance: 9.0
click at [885, 426] on div "ИДИ НА*** !!! перетаскивание_ручки перетаскивание_ручки" at bounding box center [623, 434] width 1022 height 17
drag, startPoint x: 877, startPoint y: 426, endPoint x: 887, endPoint y: 427, distance: 10.1
click at [439, 283] on font "play_arrow" at bounding box center [433, 276] width 13 height 13
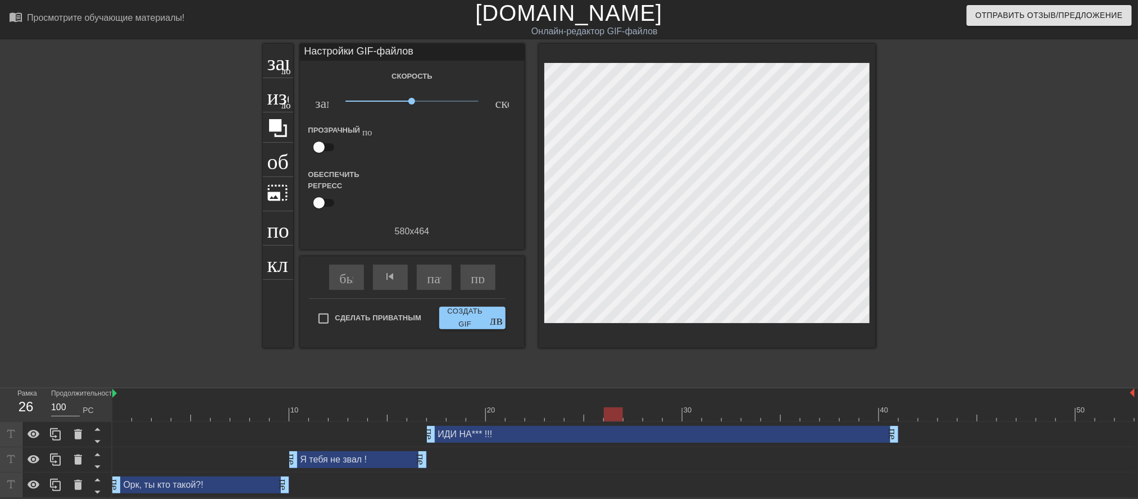
scroll to position [10, 0]
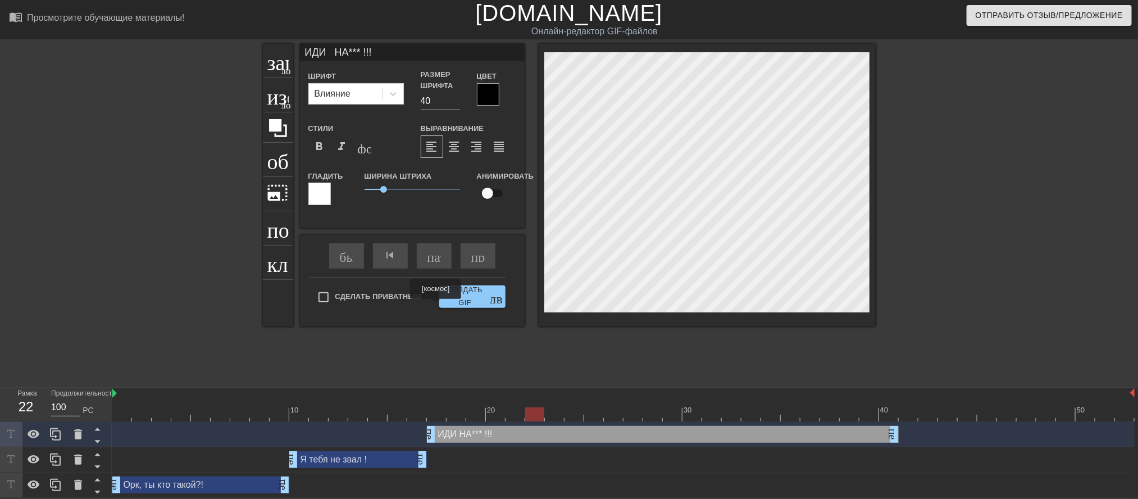
click at [437, 262] on font "пауза" at bounding box center [442, 254] width 30 height 13
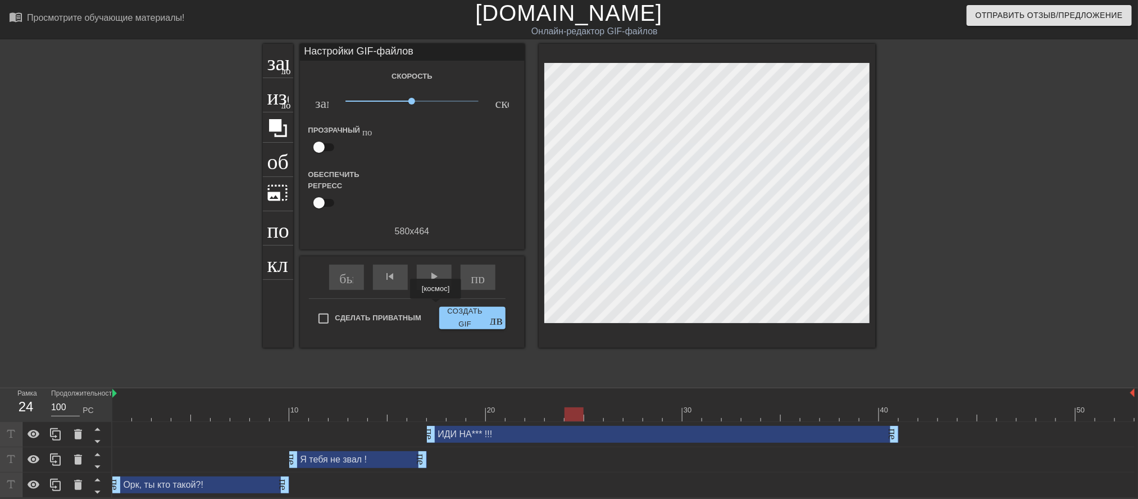
scroll to position [28, 0]
click at [435, 283] on font "play_arrow" at bounding box center [433, 276] width 13 height 13
click at [435, 283] on font "пауза" at bounding box center [442, 276] width 30 height 13
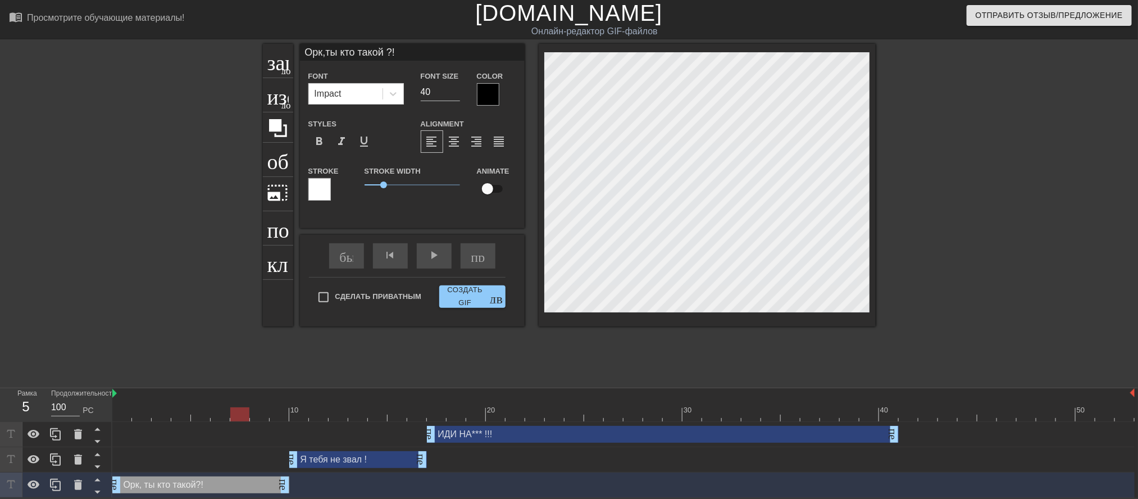
scroll to position [10, 0]
drag, startPoint x: 381, startPoint y: 235, endPoint x: 406, endPoint y: 240, distance: 25.2
click at [406, 196] on span "1.5" at bounding box center [411, 189] width 95 height 13
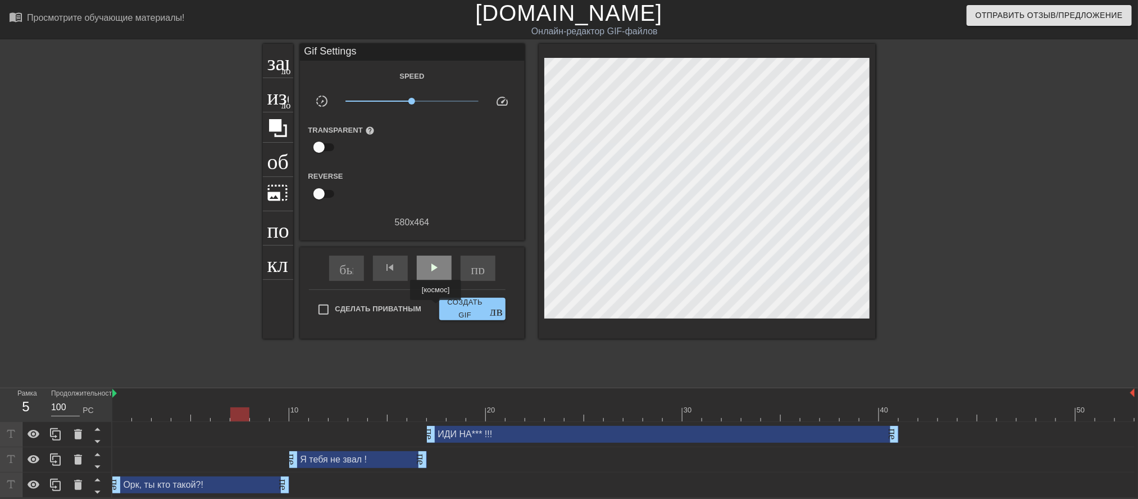
click at [437, 281] on div "play_arrow" at bounding box center [434, 268] width 35 height 25
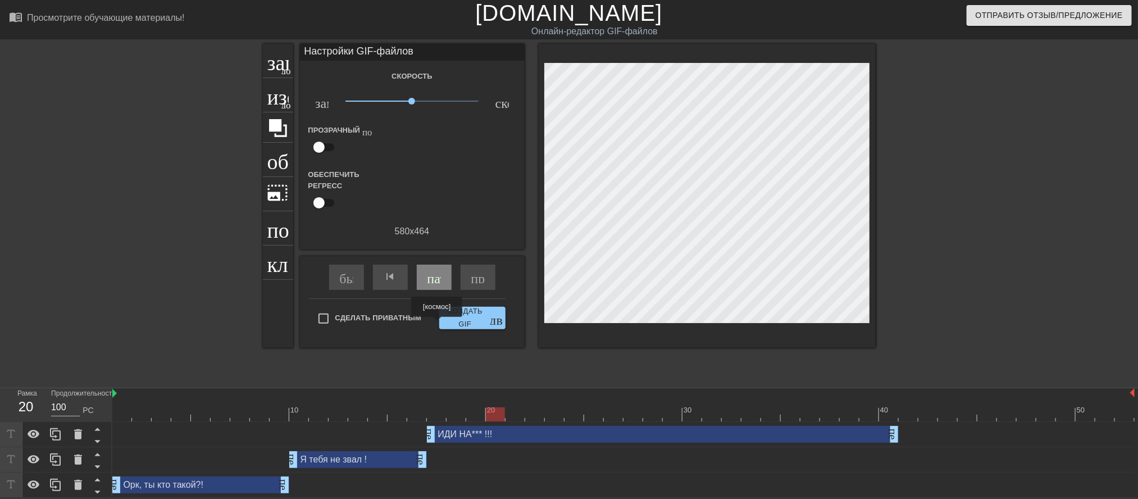
click at [438, 283] on font "пауза" at bounding box center [442, 276] width 30 height 13
click at [438, 283] on font "play_arrow" at bounding box center [433, 276] width 13 height 13
click at [438, 283] on font "пауза" at bounding box center [442, 276] width 30 height 13
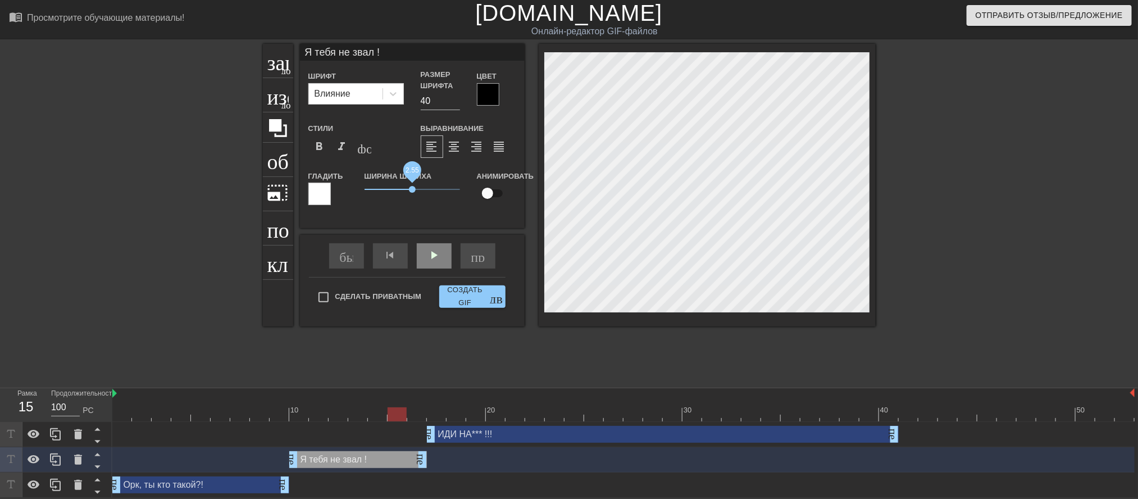
drag, startPoint x: 386, startPoint y: 233, endPoint x: 412, endPoint y: 238, distance: 26.2
click at [412, 196] on span "2.55" at bounding box center [411, 189] width 95 height 13
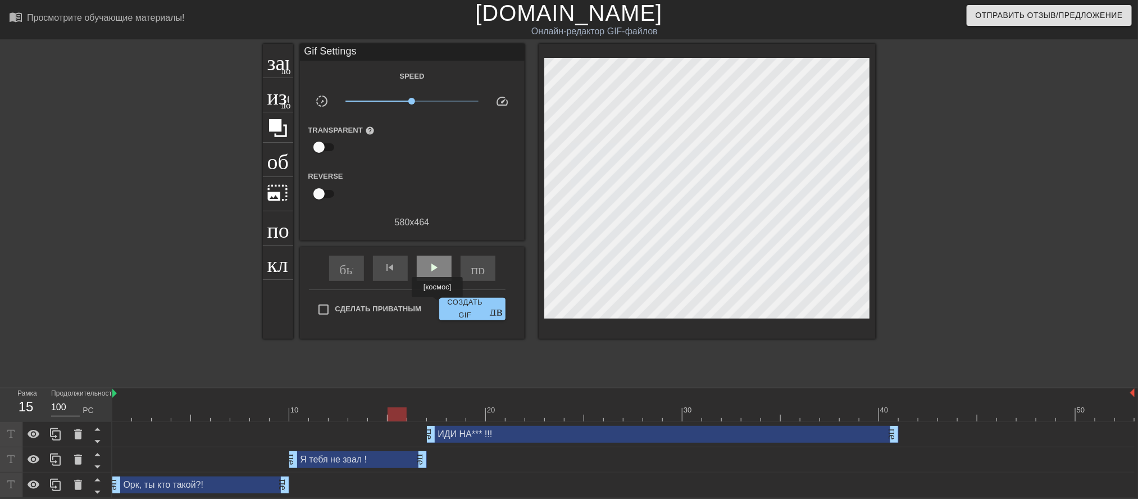
click at [439, 281] on div "play_arrow" at bounding box center [434, 268] width 35 height 25
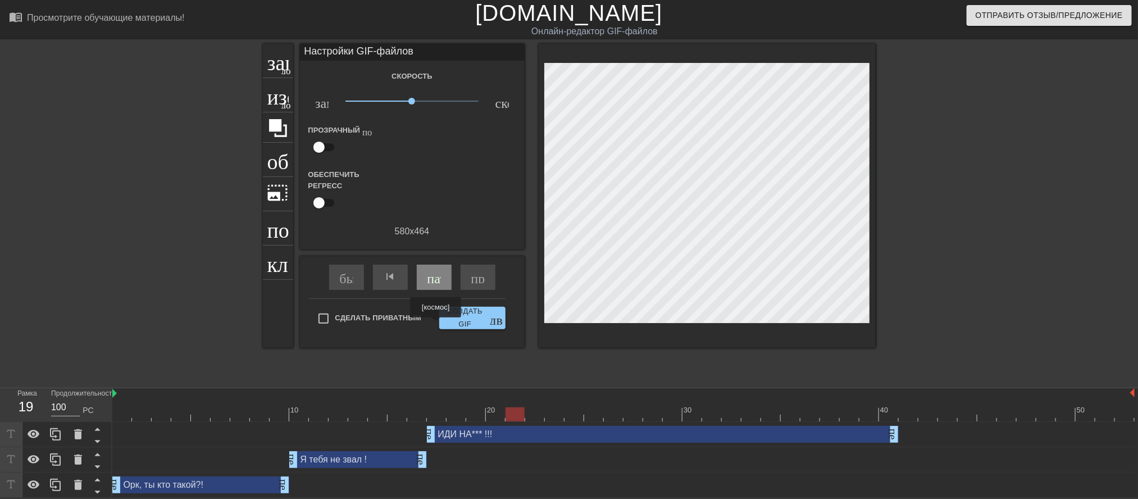
click at [438, 283] on font "пауза" at bounding box center [442, 276] width 30 height 13
drag, startPoint x: 900, startPoint y: 440, endPoint x: 908, endPoint y: 436, distance: 9.1
click at [908, 436] on div "ИДИ НА*** !!! перетаскивание_ручки перетаскивание_ручки" at bounding box center [623, 434] width 1022 height 17
drag, startPoint x: 888, startPoint y: 439, endPoint x: 908, endPoint y: 439, distance: 19.7
click at [436, 283] on font "play_arrow" at bounding box center [433, 276] width 13 height 13
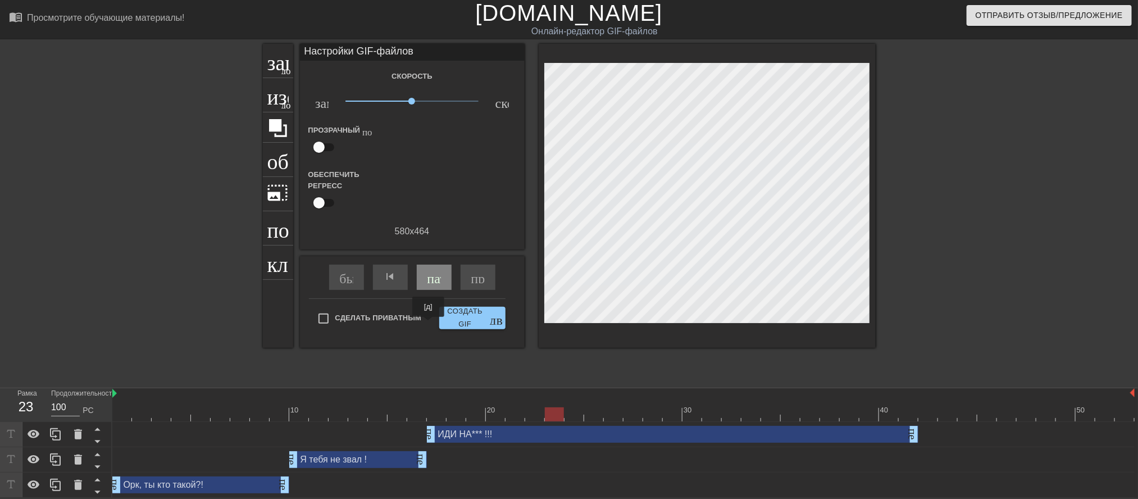
click at [429, 283] on font "пауза" at bounding box center [442, 276] width 30 height 13
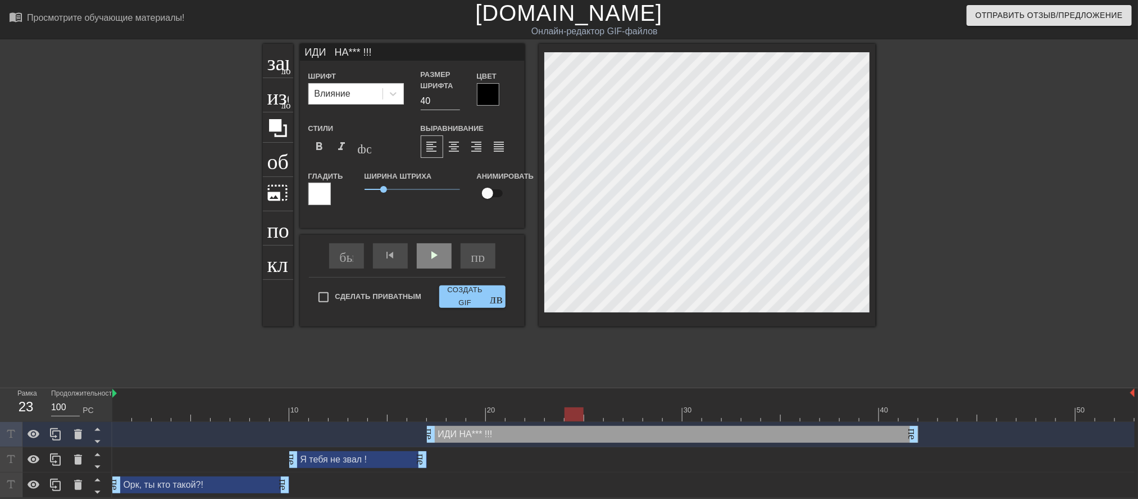
click at [489, 101] on div at bounding box center [488, 94] width 22 height 22
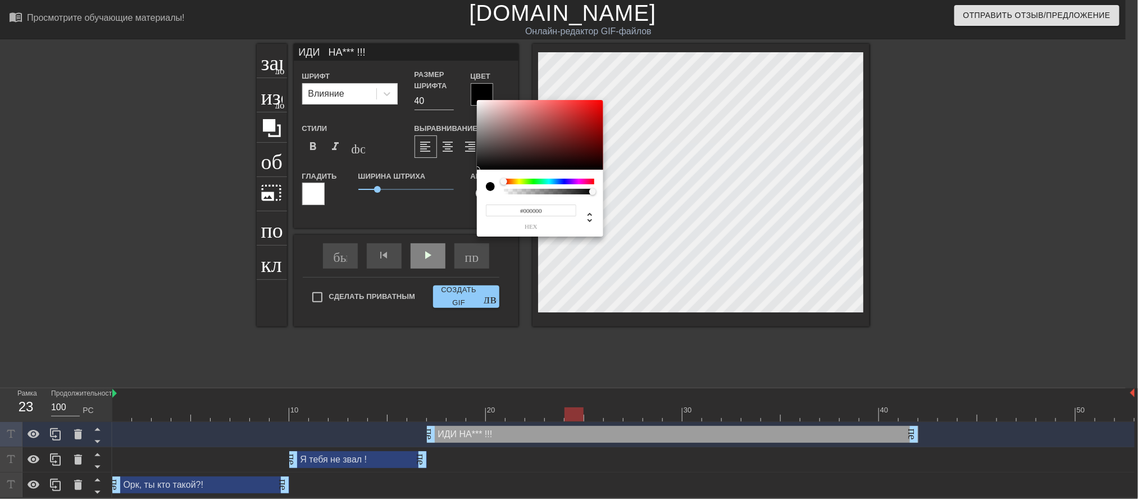
scroll to position [0, 0]
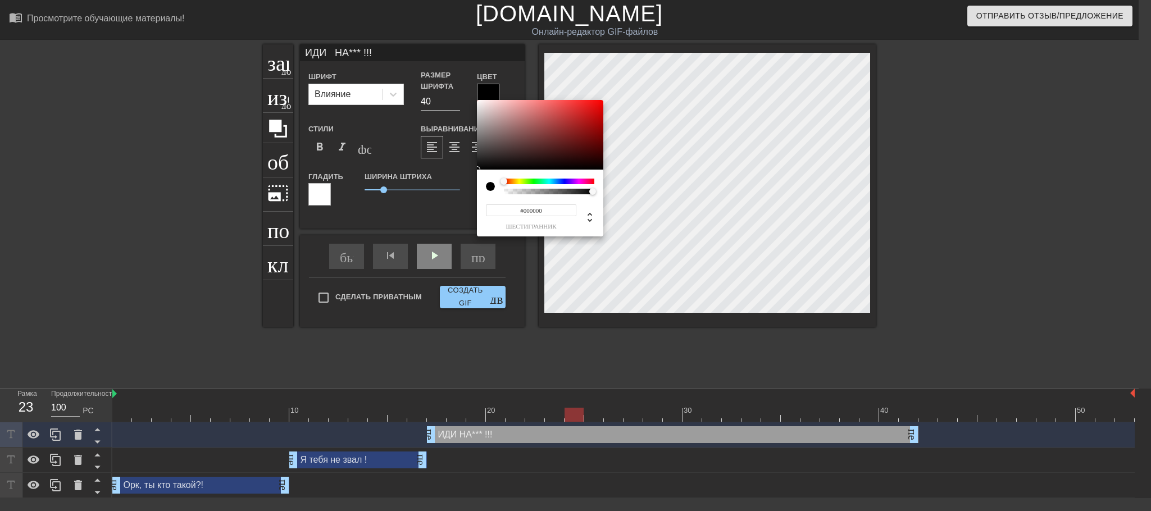
type input "#E20B0B"
click at [597, 108] on div at bounding box center [540, 135] width 126 height 70
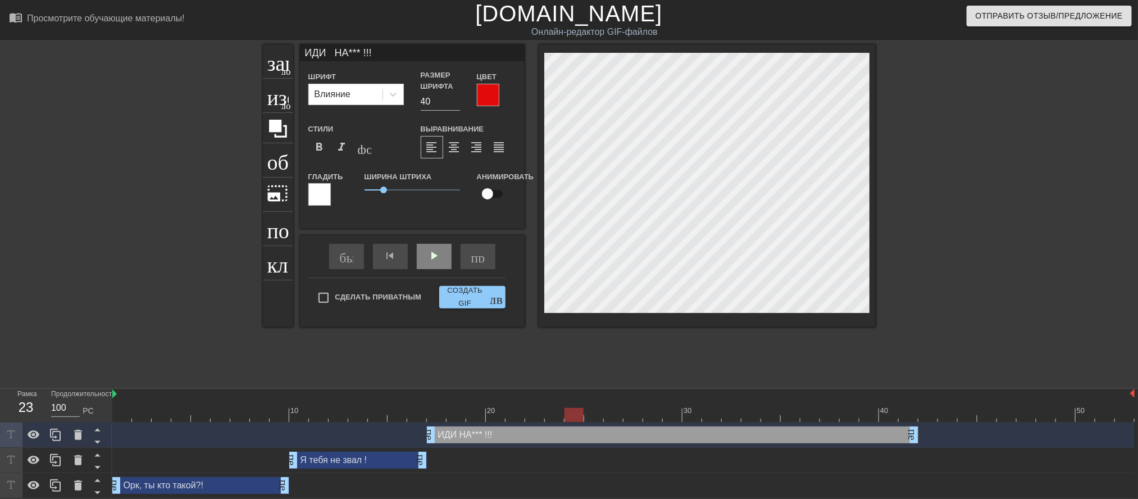
click at [320, 206] on div at bounding box center [319, 194] width 22 height 22
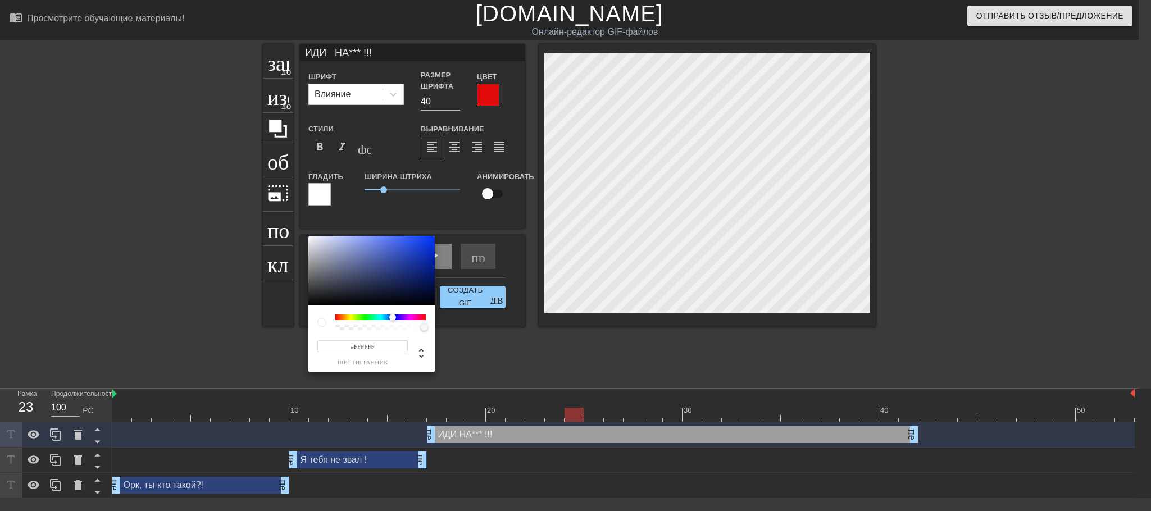
drag, startPoint x: 335, startPoint y: 317, endPoint x: 393, endPoint y: 321, distance: 57.4
click at [393, 321] on div at bounding box center [396, 317] width 7 height 7
type input "#103FFD"
click at [427, 236] on div at bounding box center [371, 271] width 126 height 70
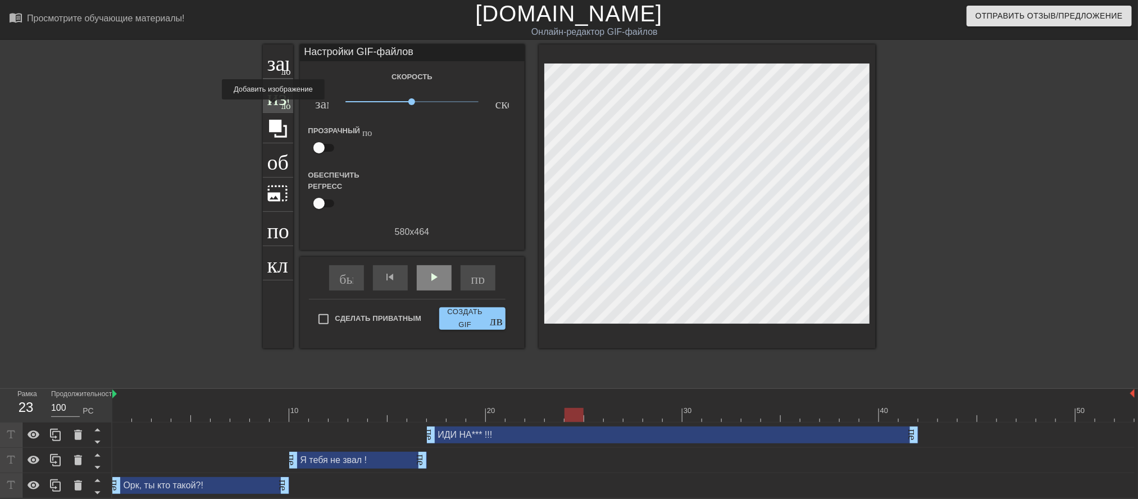
click at [276, 108] on div "изображение добавить_круг" at bounding box center [278, 96] width 30 height 34
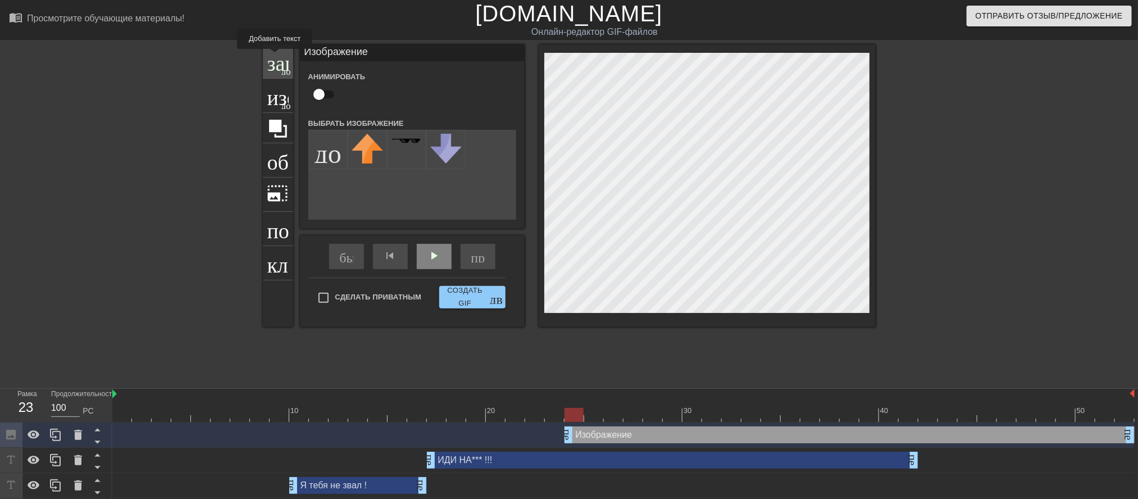
click at [276, 57] on font "заголовок" at bounding box center [311, 59] width 89 height 21
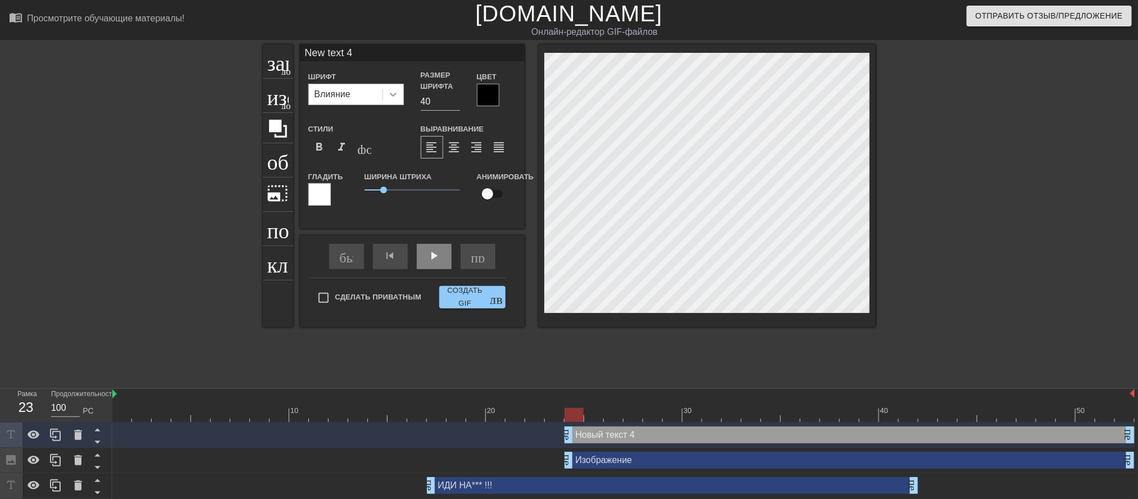
click at [390, 100] on icon at bounding box center [393, 94] width 11 height 11
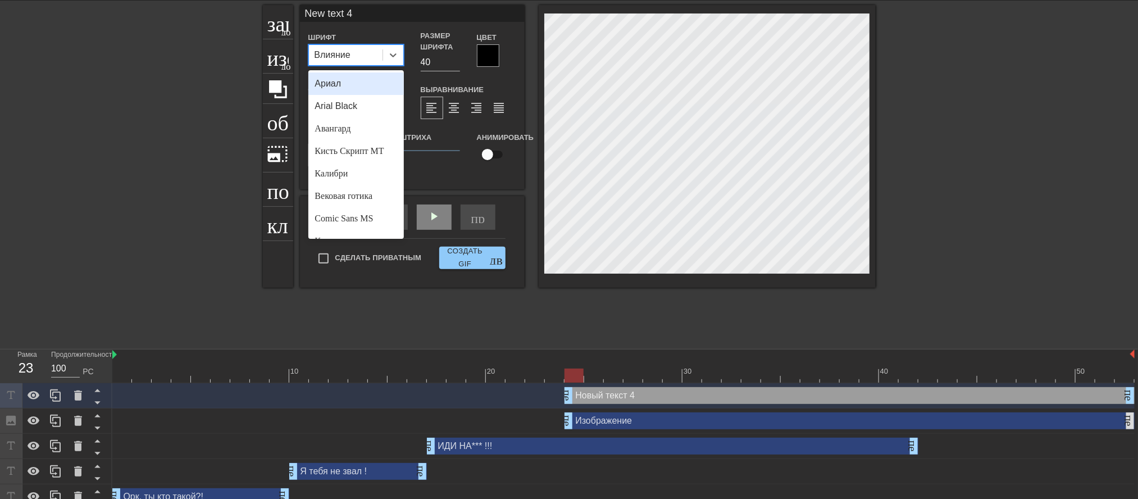
scroll to position [61, 0]
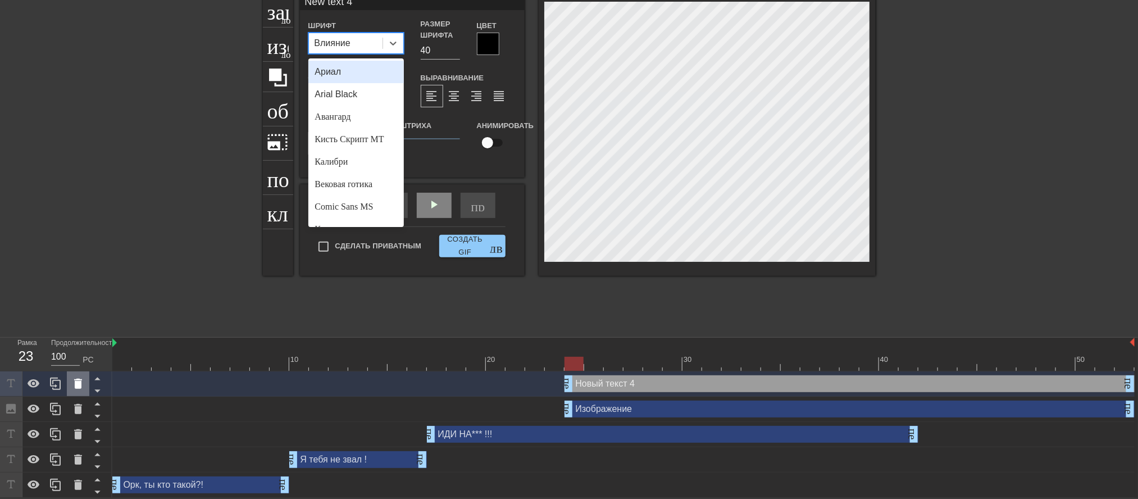
click at [75, 381] on icon at bounding box center [78, 384] width 8 height 10
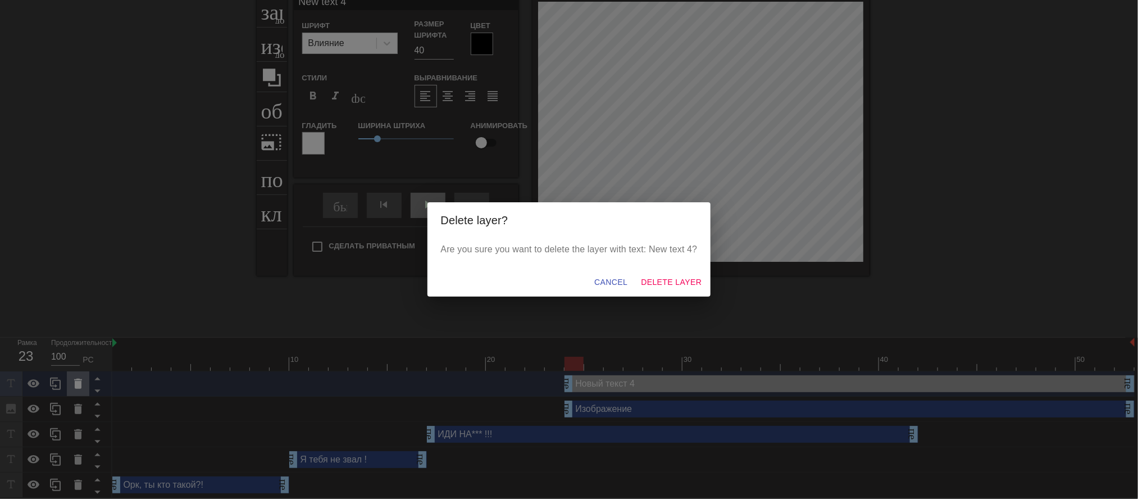
scroll to position [48, 0]
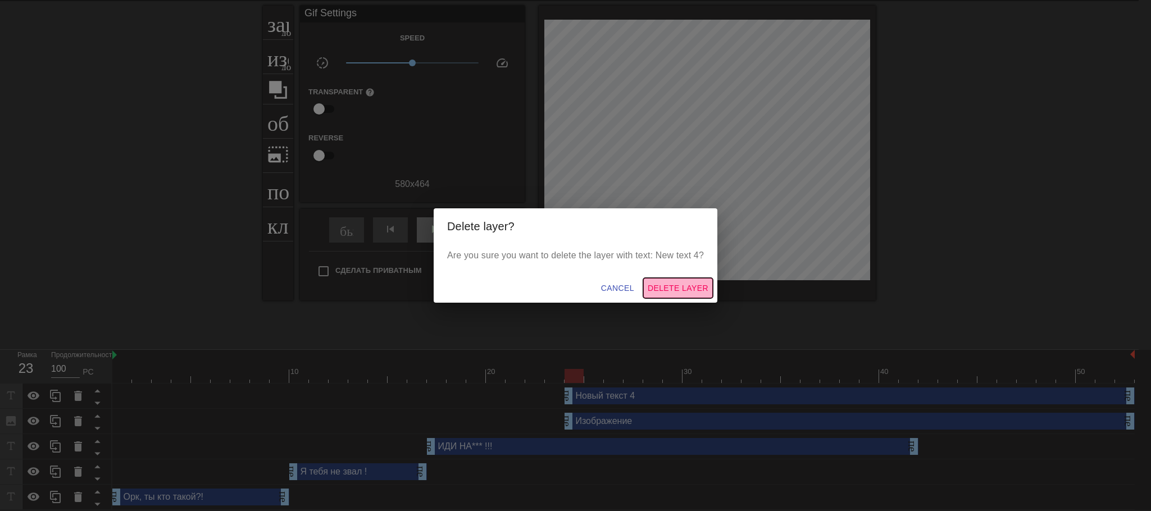
click at [658, 295] on span "Delete Layer" at bounding box center [678, 288] width 61 height 14
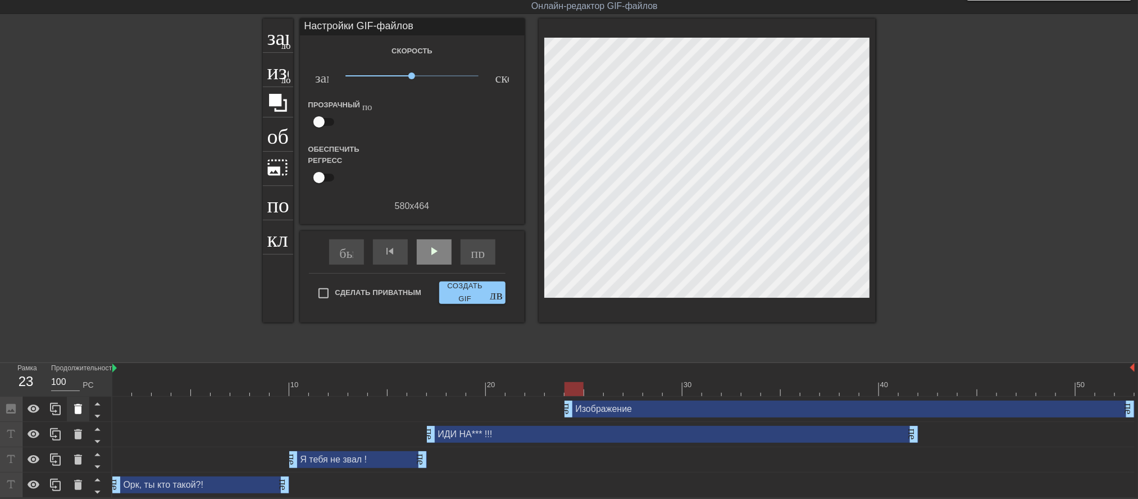
click at [81, 408] on icon at bounding box center [78, 409] width 8 height 10
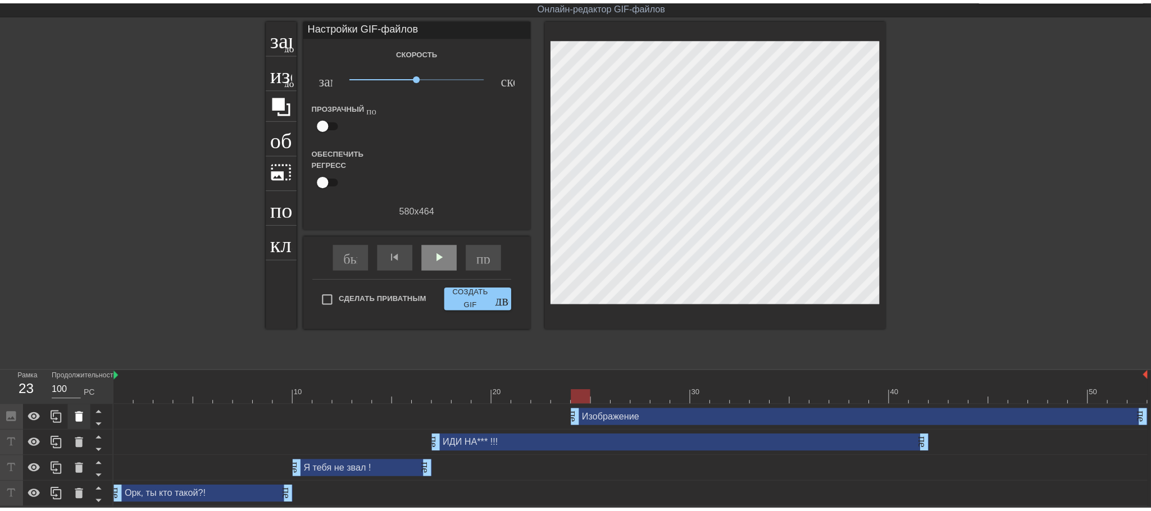
scroll to position [40, 0]
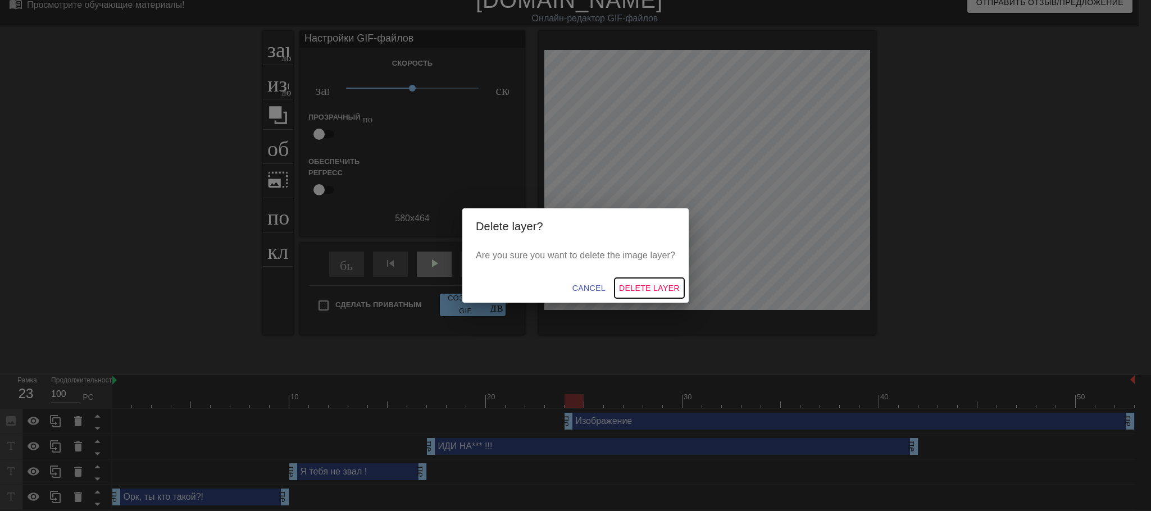
click at [661, 295] on span "Delete Layer" at bounding box center [649, 288] width 61 height 14
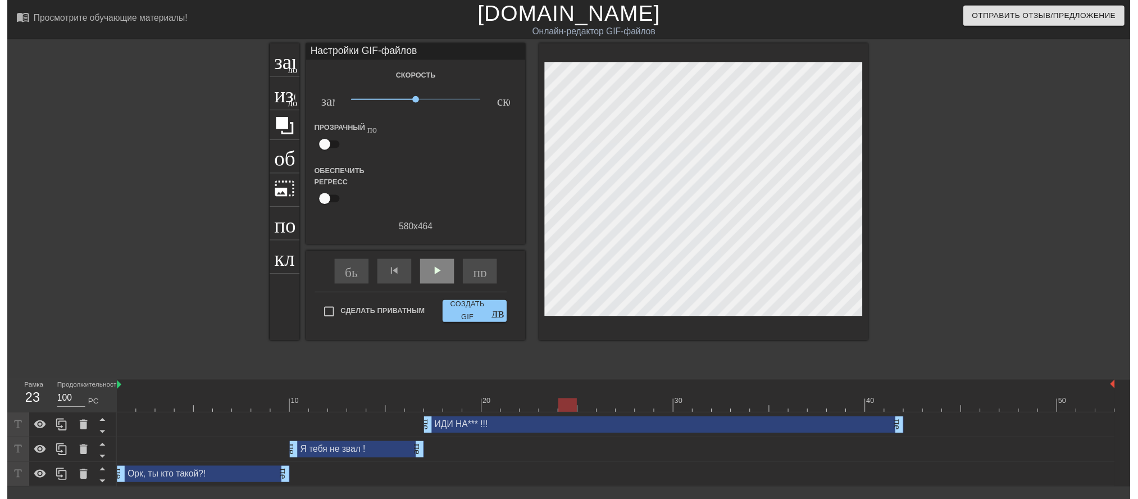
scroll to position [28, 0]
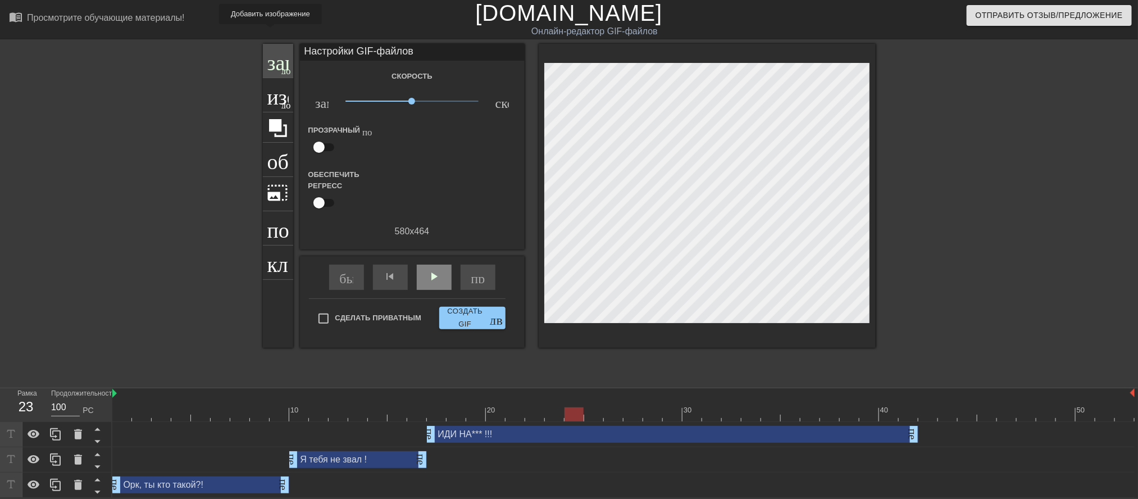
click at [274, 49] on font "заголовок" at bounding box center [311, 59] width 89 height 21
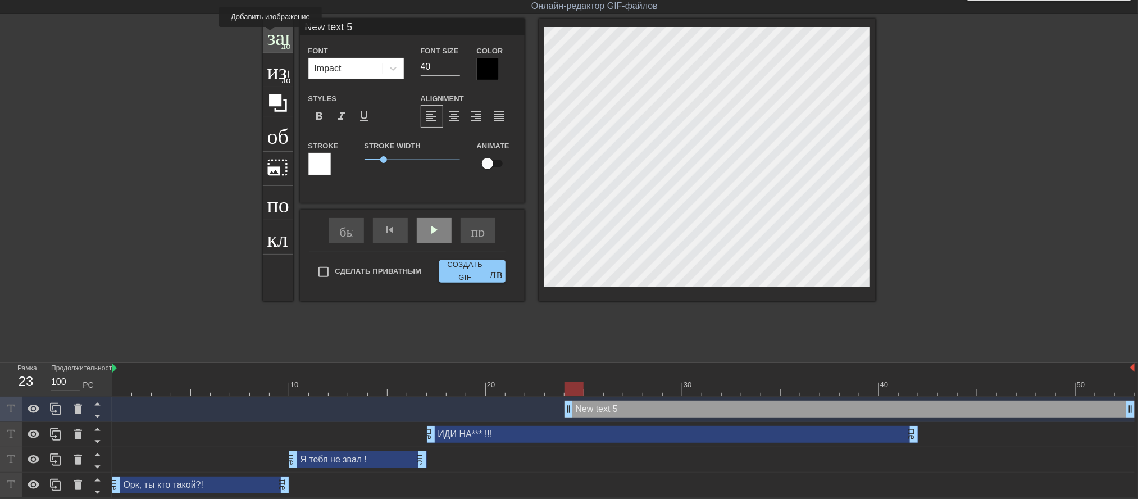
scroll to position [35, 0]
click at [393, 74] on icon at bounding box center [393, 68] width 11 height 11
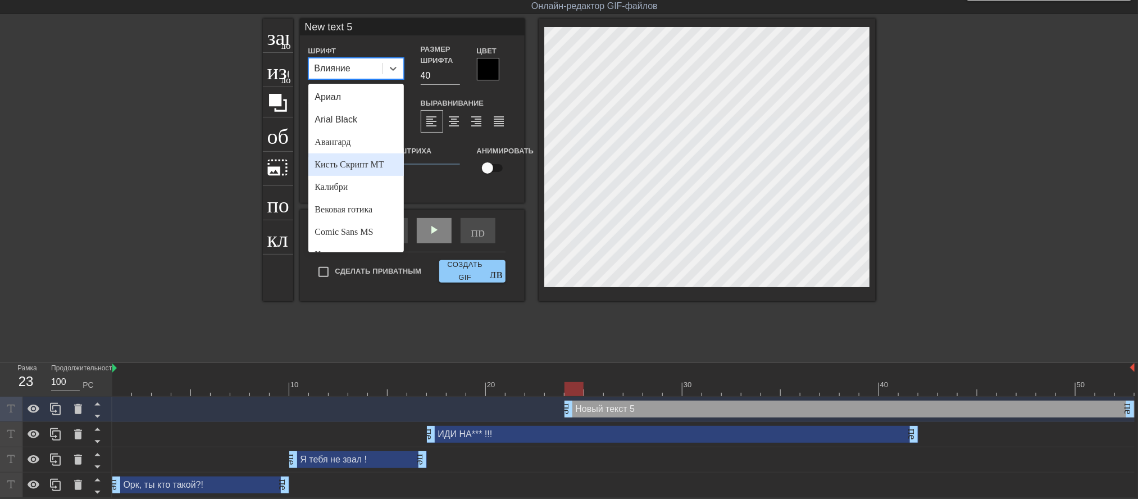
click at [368, 176] on div "Кисть Скрипт МТ" at bounding box center [355, 164] width 95 height 22
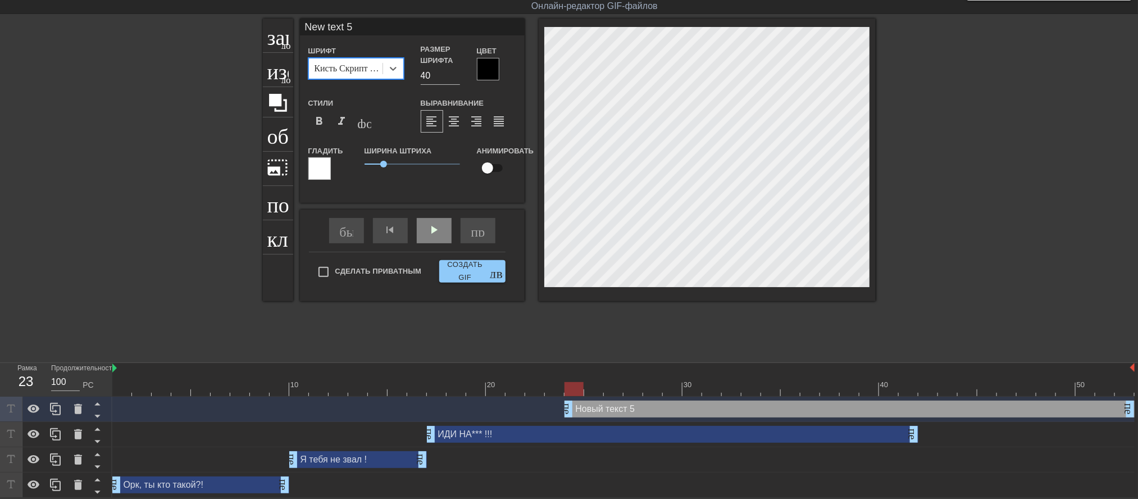
type input "ИДИ НА*** !!!"
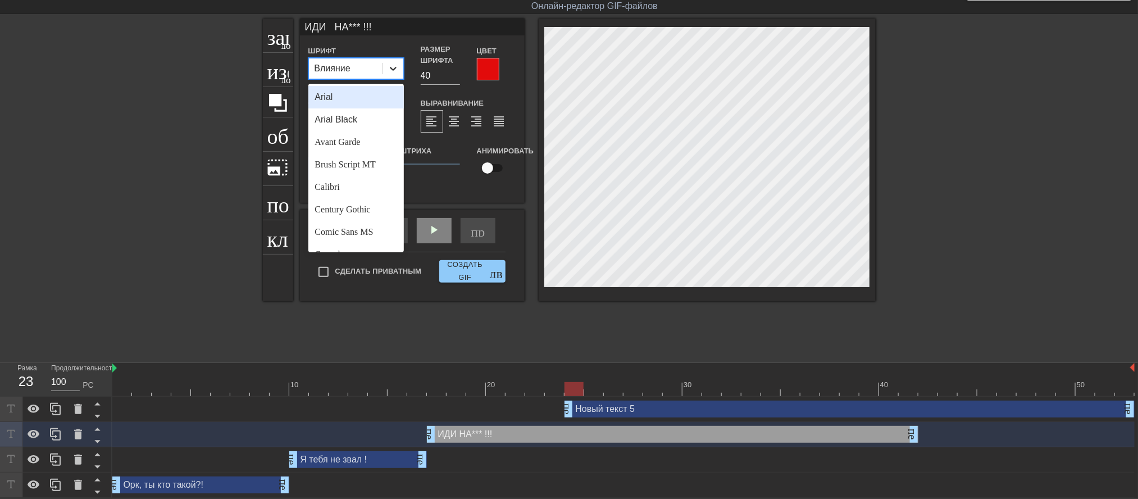
click at [391, 74] on icon at bounding box center [393, 68] width 11 height 11
click at [351, 169] on font "Кисть Скрипт МТ" at bounding box center [349, 164] width 69 height 10
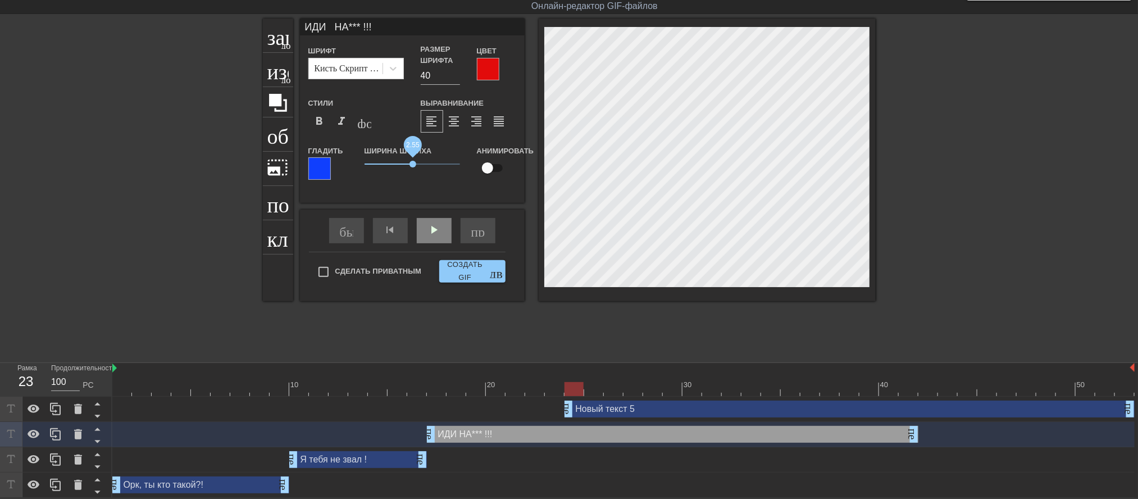
drag, startPoint x: 381, startPoint y: 208, endPoint x: 413, endPoint y: 209, distance: 32.6
click at [413, 167] on span "2.55" at bounding box center [412, 164] width 7 height 7
click at [489, 73] on div at bounding box center [488, 69] width 22 height 22
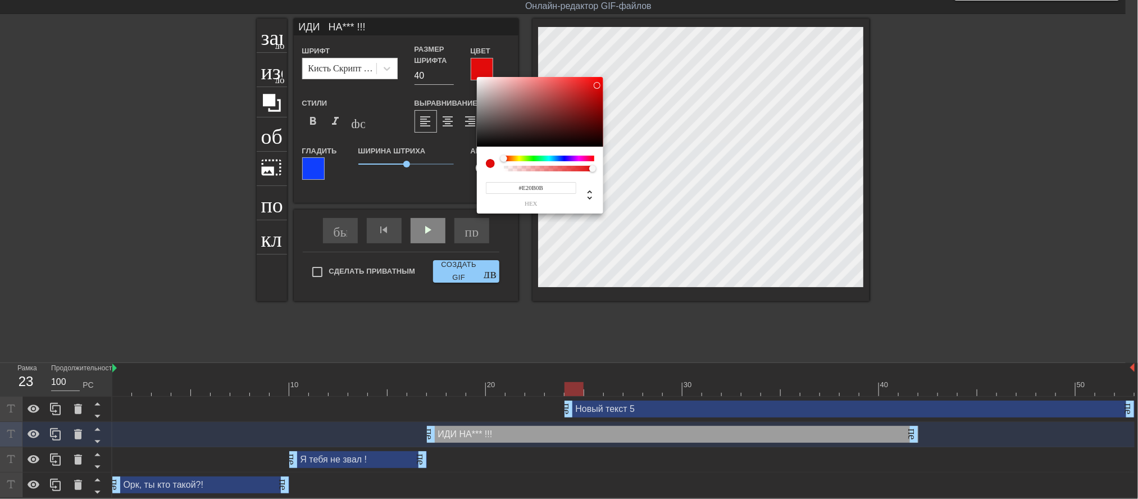
scroll to position [22, 0]
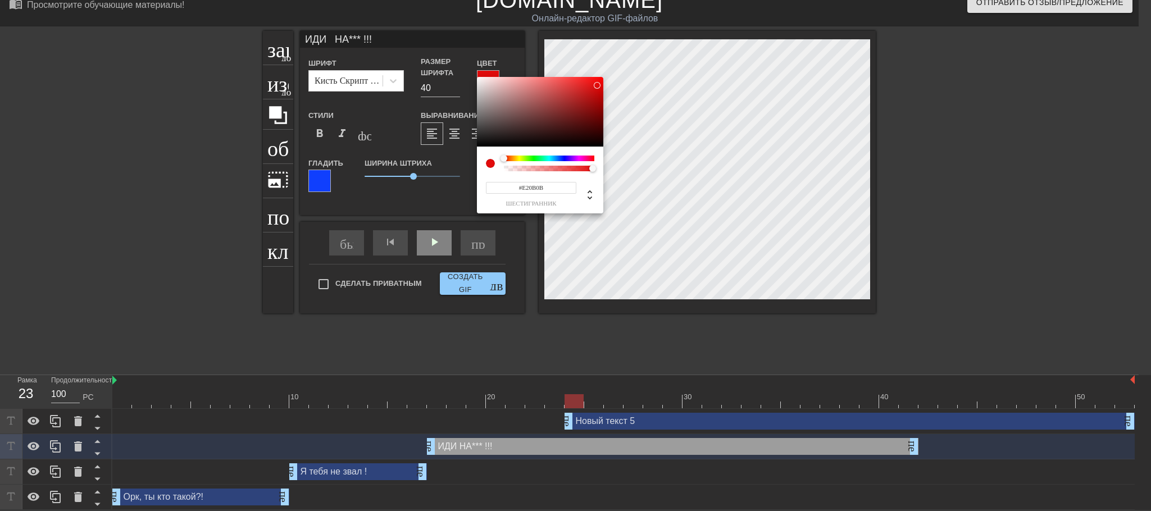
type input "#E20BC3"
click at [581, 156] on div at bounding box center [549, 159] width 90 height 6
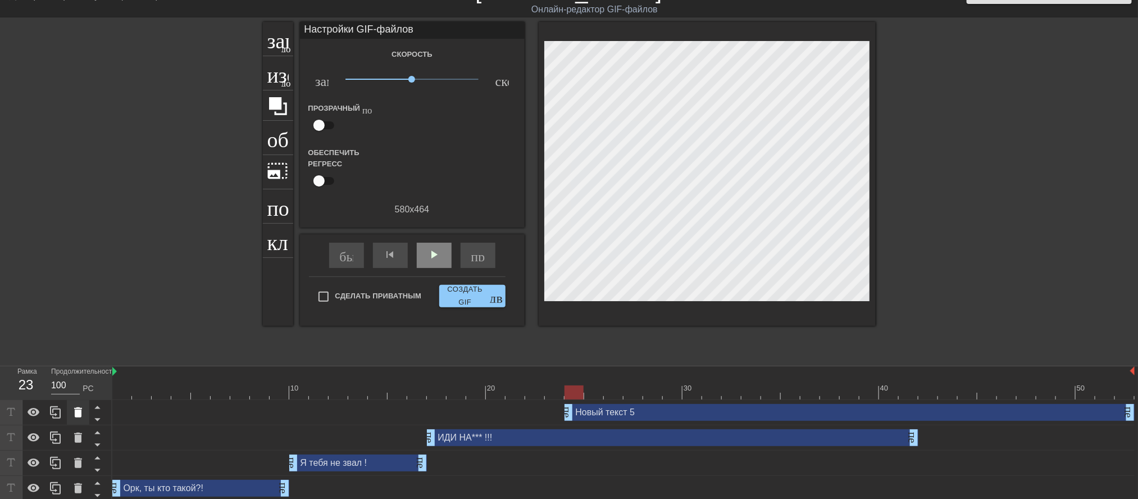
click at [73, 419] on icon at bounding box center [77, 411] width 13 height 13
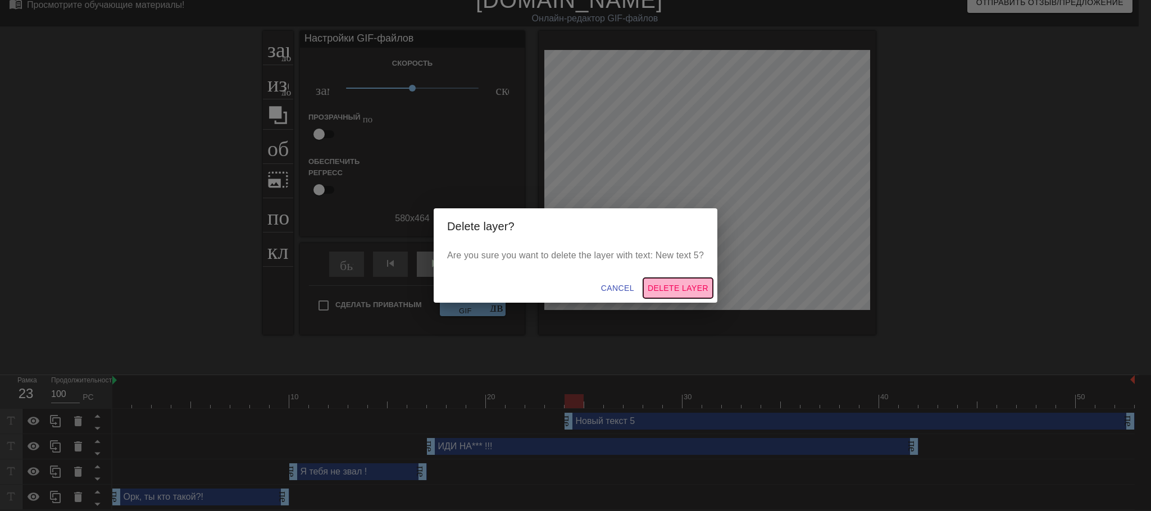
click at [648, 295] on span "Delete Layer" at bounding box center [678, 288] width 61 height 14
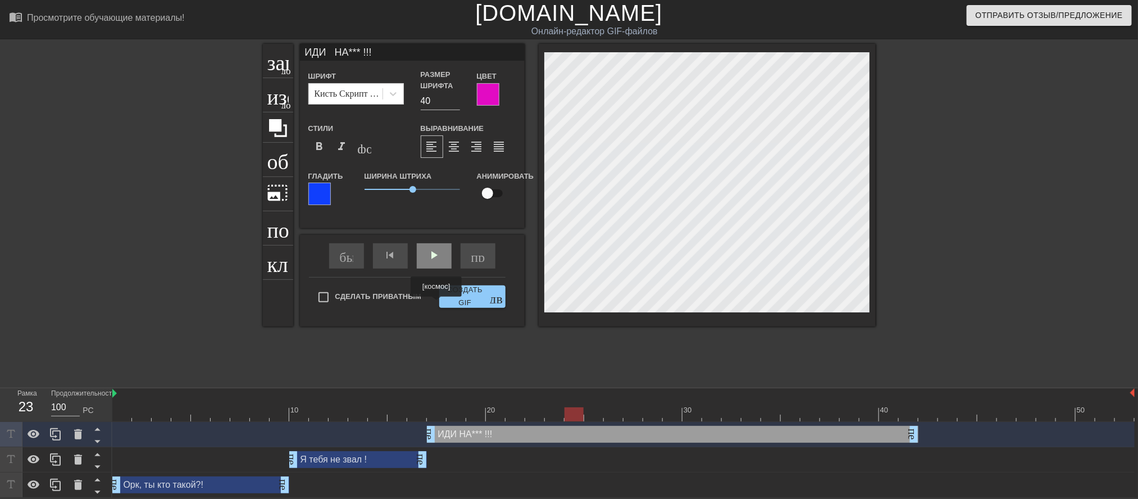
click at [435, 262] on font "play_arrow" at bounding box center [433, 254] width 13 height 13
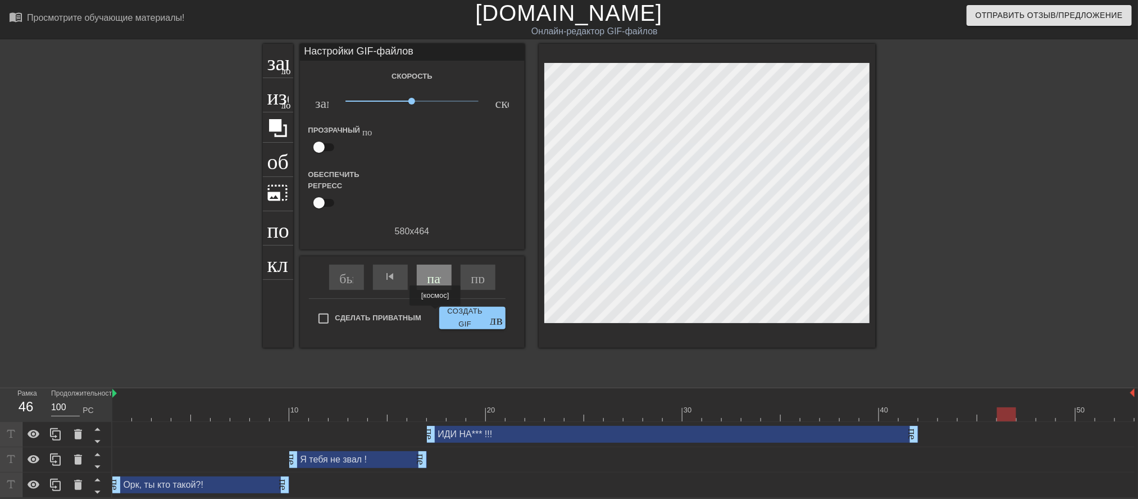
click at [436, 283] on font "пауза" at bounding box center [442, 276] width 30 height 13
click at [436, 283] on font "play_arrow" at bounding box center [433, 276] width 13 height 13
click at [436, 283] on font "пауза" at bounding box center [442, 276] width 30 height 13
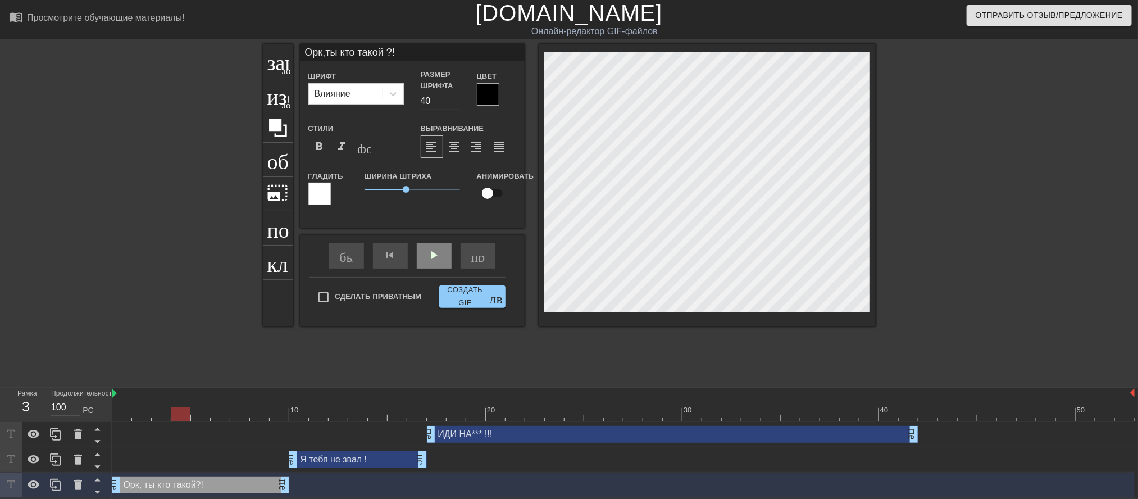
click at [541, 315] on div at bounding box center [707, 185] width 337 height 282
click at [440, 262] on font "play_arrow" at bounding box center [433, 254] width 13 height 13
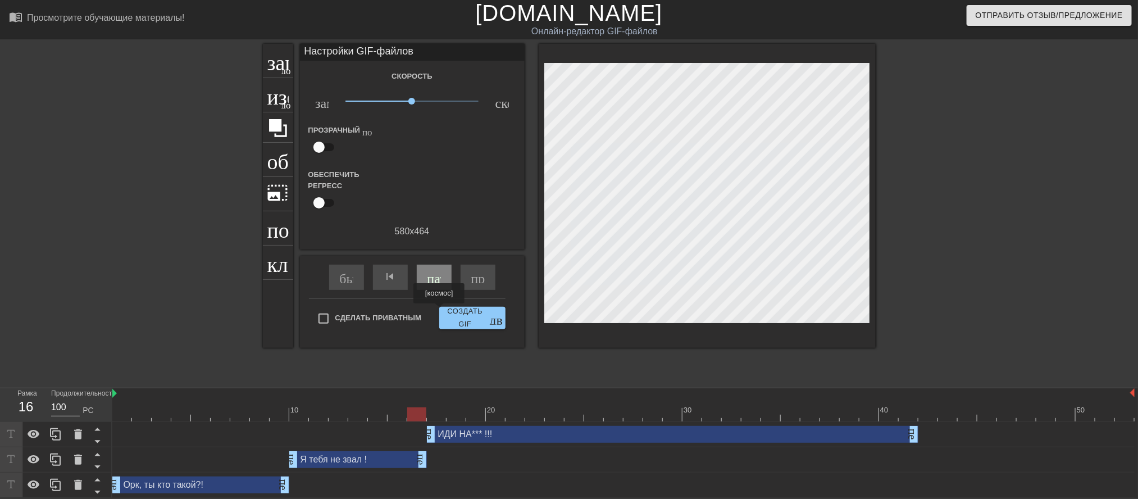
click at [440, 283] on font "пауза" at bounding box center [442, 276] width 30 height 13
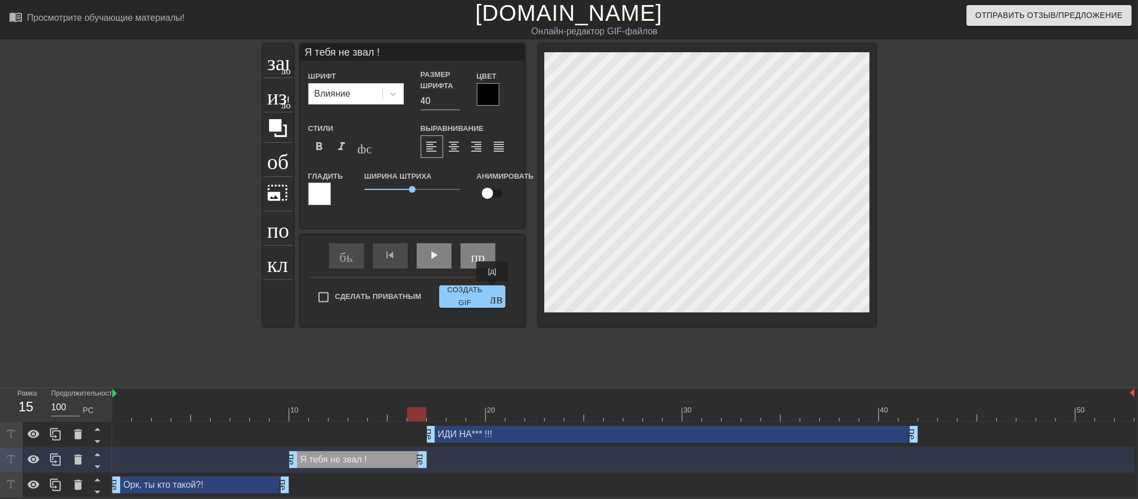
click at [493, 290] on div "заголовок добавить_круг изображение добавить_круг обрезать photo_size_select_la…" at bounding box center [569, 185] width 613 height 282
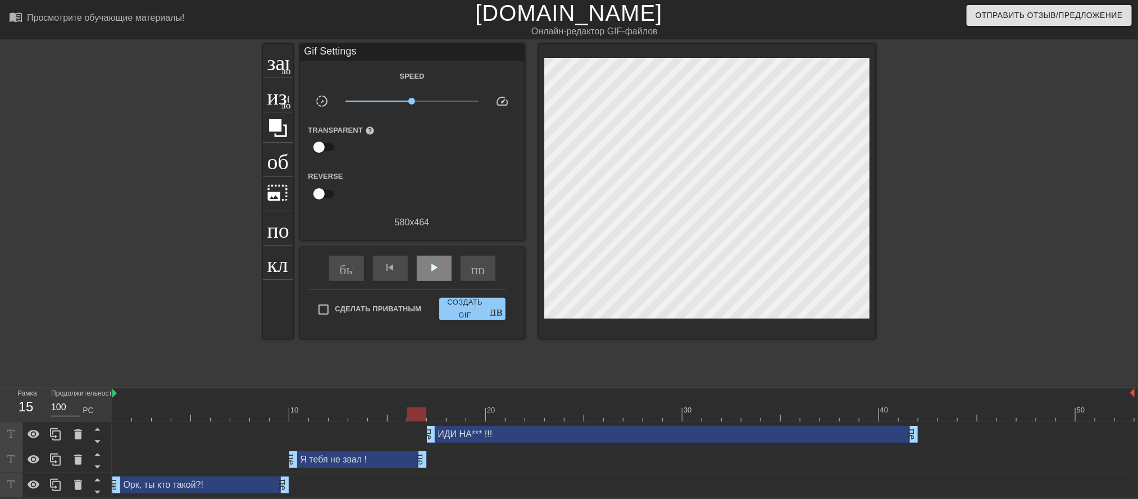
scroll to position [22, 0]
click at [941, 285] on div at bounding box center [973, 212] width 168 height 337
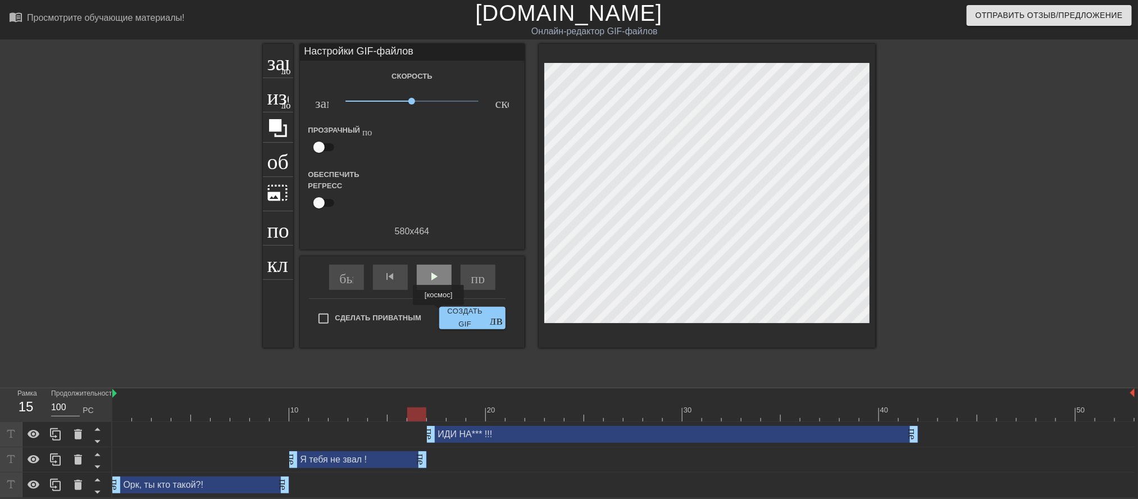
click at [440, 283] on font "play_arrow" at bounding box center [433, 276] width 13 height 13
click at [438, 283] on font "пауза" at bounding box center [442, 276] width 30 height 13
click at [438, 283] on font "play_arrow" at bounding box center [433, 276] width 13 height 13
click at [438, 283] on font "пауза" at bounding box center [442, 276] width 30 height 13
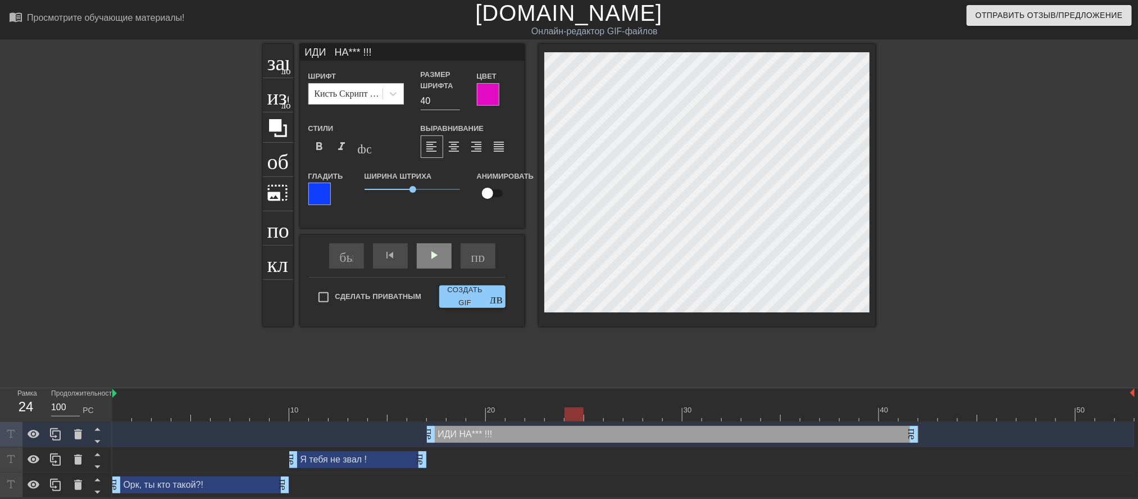
click at [317, 205] on div at bounding box center [319, 194] width 22 height 22
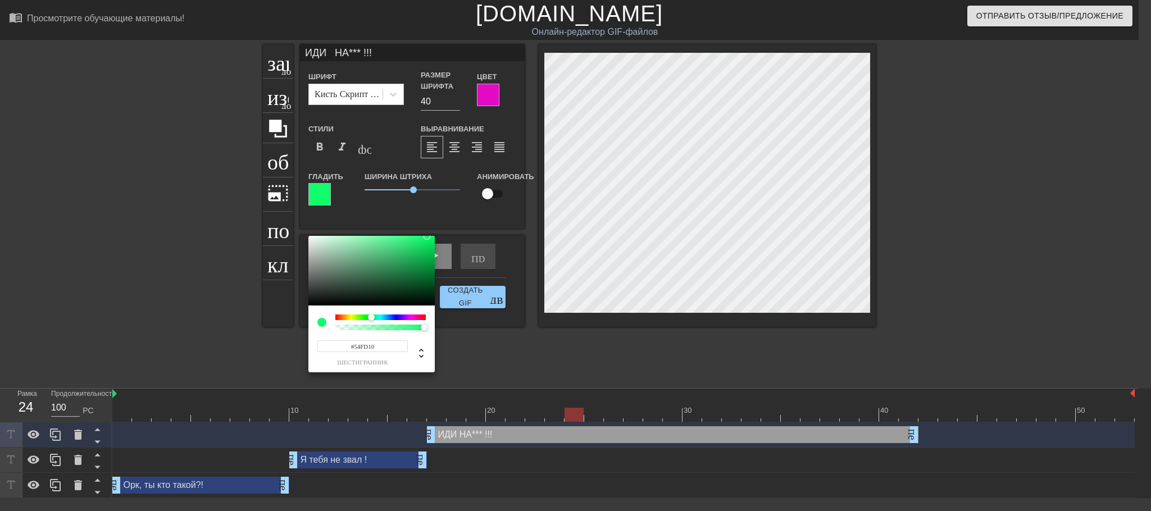
type input "#6EFD10"
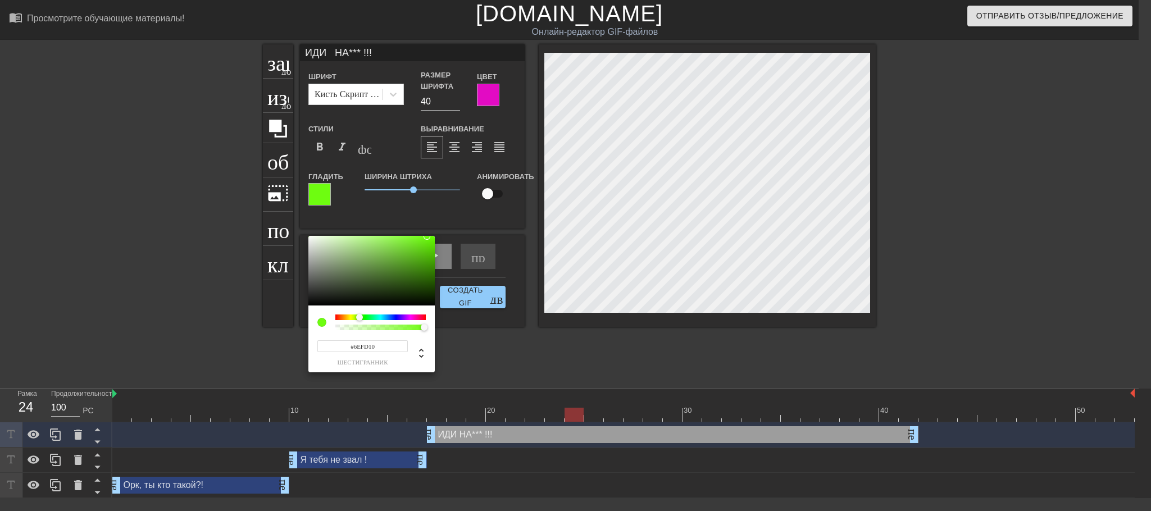
drag, startPoint x: 391, startPoint y: 318, endPoint x: 359, endPoint y: 313, distance: 32.4
click at [359, 314] on div at bounding box center [359, 317] width 7 height 7
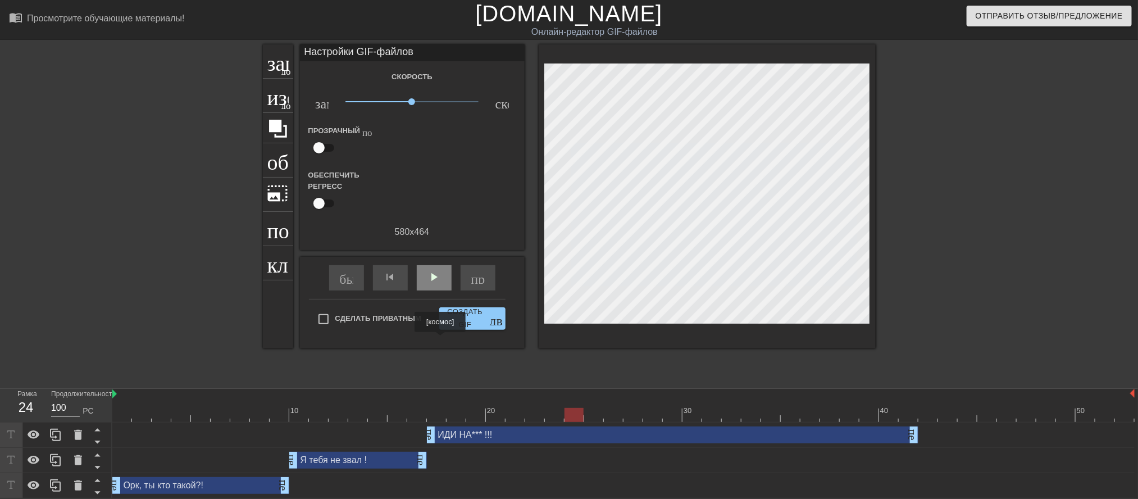
click at [440, 284] on font "play_arrow" at bounding box center [433, 276] width 13 height 13
click at [431, 284] on font "пауза" at bounding box center [442, 276] width 30 height 13
click at [431, 284] on font "play_arrow" at bounding box center [433, 276] width 13 height 13
click at [431, 284] on font "пауза" at bounding box center [442, 276] width 30 height 13
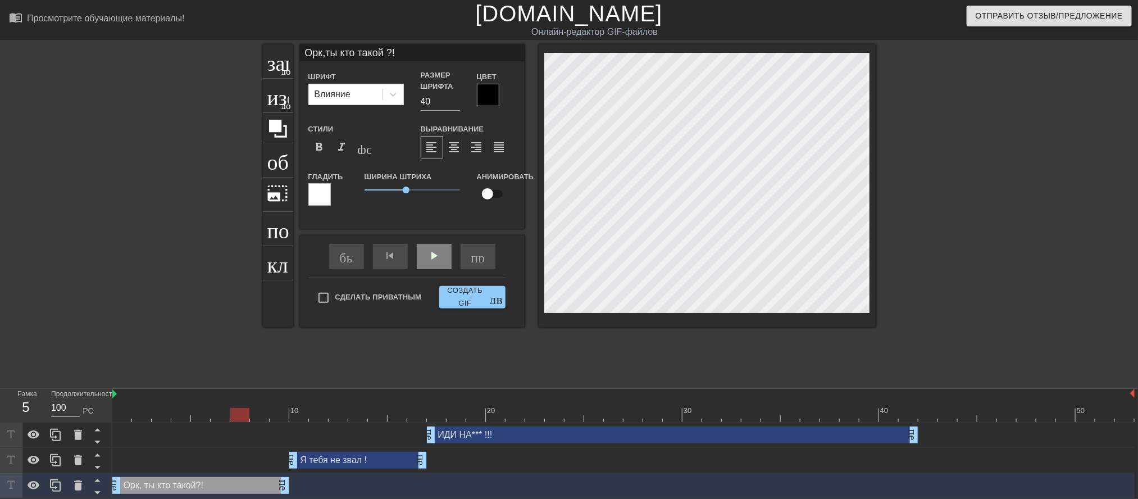
click at [484, 106] on div at bounding box center [488, 95] width 22 height 22
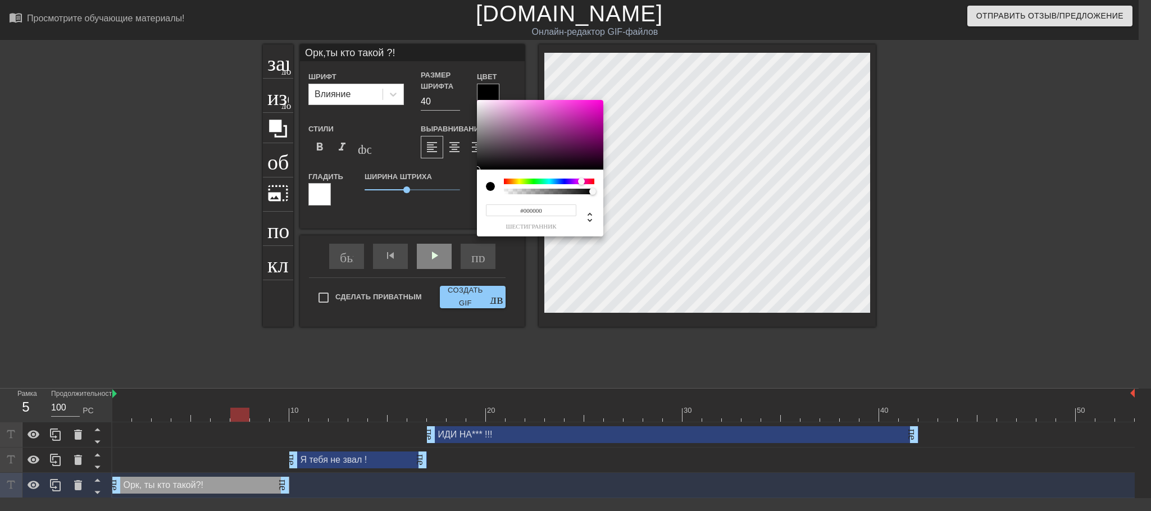
drag, startPoint x: 503, startPoint y: 182, endPoint x: 582, endPoint y: 185, distance: 79.3
click at [582, 185] on div at bounding box center [549, 187] width 90 height 16
type input "#E81FC4"
click at [586, 106] on div at bounding box center [540, 135] width 126 height 70
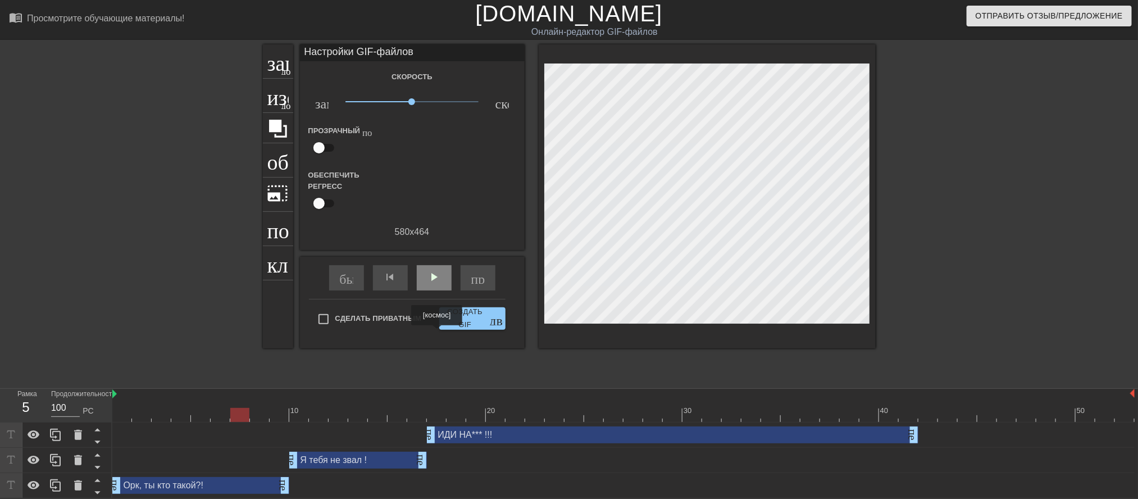
click at [438, 284] on font "play_arrow" at bounding box center [433, 276] width 13 height 13
click at [437, 284] on font "пауза" at bounding box center [442, 276] width 30 height 13
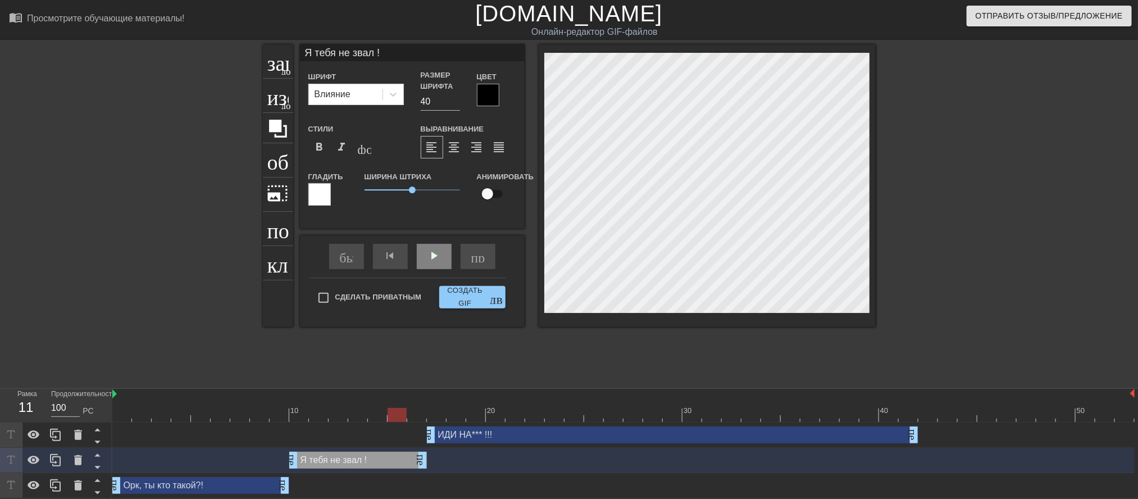
click at [487, 106] on div at bounding box center [488, 95] width 22 height 22
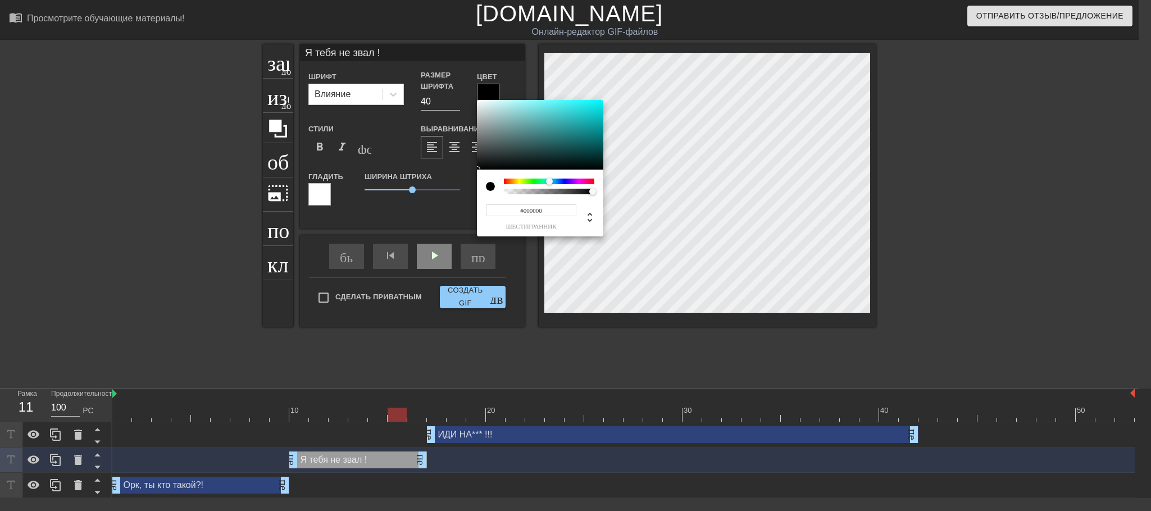
drag, startPoint x: 500, startPoint y: 181, endPoint x: 549, endPoint y: 185, distance: 49.1
click at [549, 185] on div at bounding box center [549, 187] width 90 height 16
type input "#0ED0D4"
click at [595, 112] on div at bounding box center [540, 135] width 126 height 70
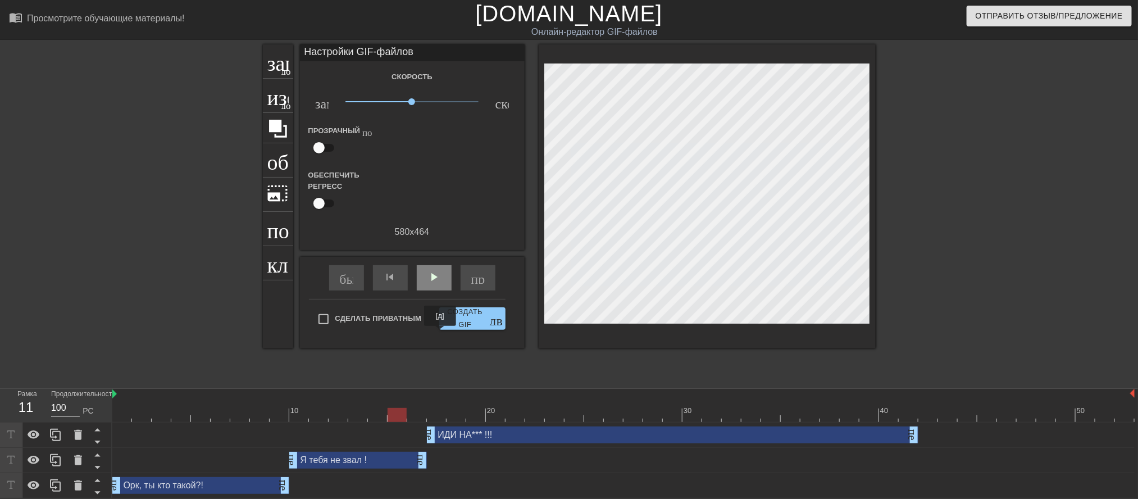
click at [440, 284] on font "play_arrow" at bounding box center [433, 276] width 13 height 13
click at [440, 284] on font "пауза" at bounding box center [442, 276] width 30 height 13
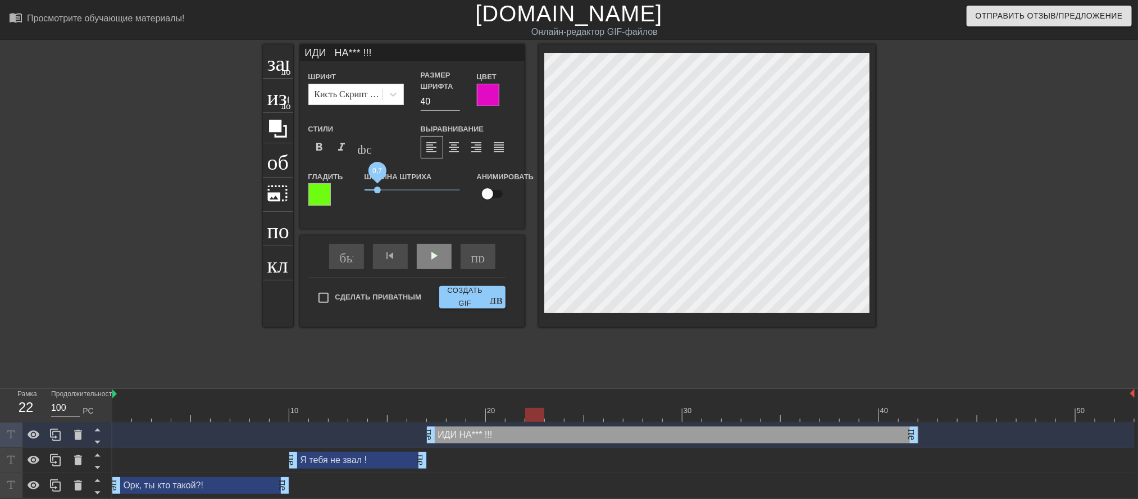
drag, startPoint x: 408, startPoint y: 244, endPoint x: 377, endPoint y: 247, distance: 31.0
click at [377, 197] on span "0,7" at bounding box center [411, 189] width 95 height 13
click at [321, 206] on div at bounding box center [319, 194] width 22 height 22
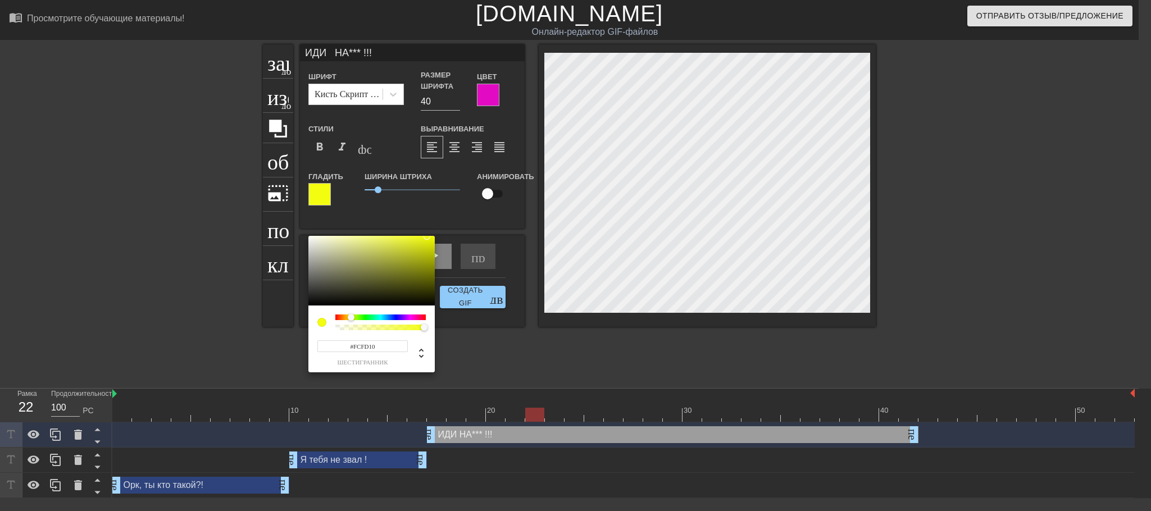
type input "#FDE410"
drag, startPoint x: 361, startPoint y: 317, endPoint x: 349, endPoint y: 314, distance: 12.1
click at [349, 314] on div at bounding box center [348, 317] width 7 height 7
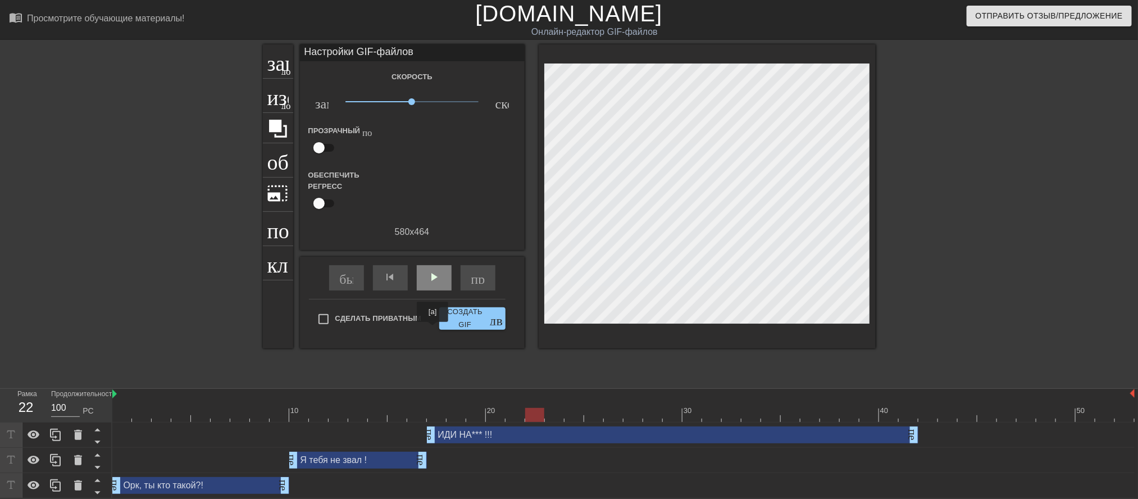
click at [433, 284] on font "play_arrow" at bounding box center [433, 276] width 13 height 13
click at [432, 284] on font "пауза" at bounding box center [442, 276] width 30 height 13
click at [432, 284] on font "play_arrow" at bounding box center [433, 276] width 13 height 13
click at [432, 284] on font "пауза" at bounding box center [442, 276] width 30 height 13
drag, startPoint x: 915, startPoint y: 452, endPoint x: 1077, endPoint y: 458, distance: 161.9
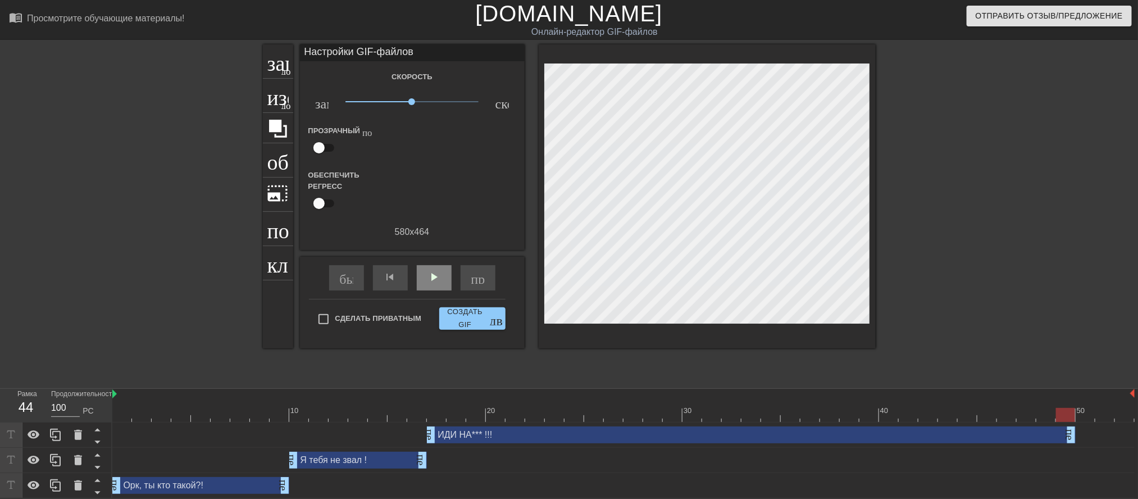
click at [1077, 443] on div "ИДИ НА*** !!! перетаскивание_ручки перетаскивание_ручки" at bounding box center [623, 434] width 1022 height 17
drag, startPoint x: 431, startPoint y: 450, endPoint x: 558, endPoint y: 452, distance: 126.9
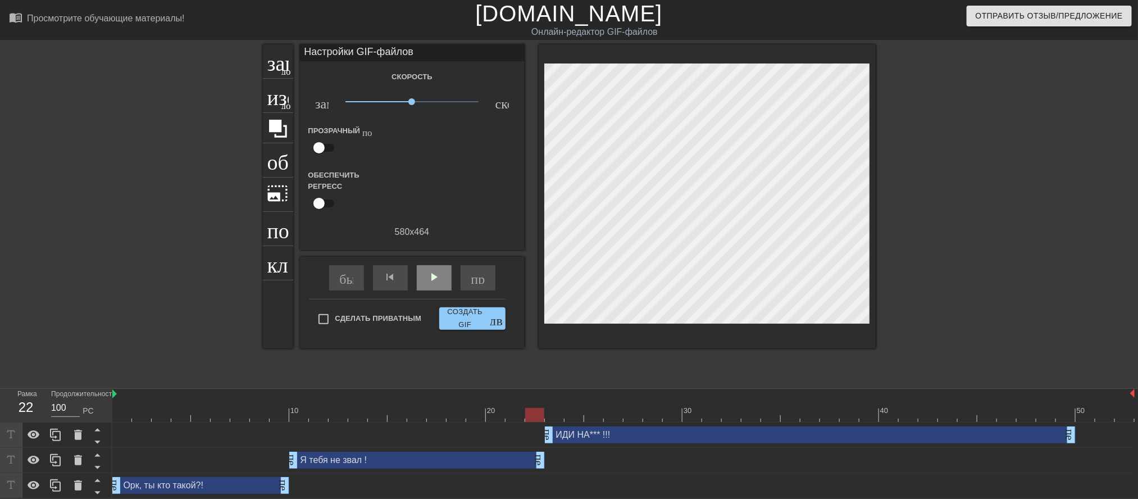
drag, startPoint x: 421, startPoint y: 477, endPoint x: 536, endPoint y: 469, distance: 115.4
drag, startPoint x: 290, startPoint y: 478, endPoint x: 354, endPoint y: 476, distance: 64.1
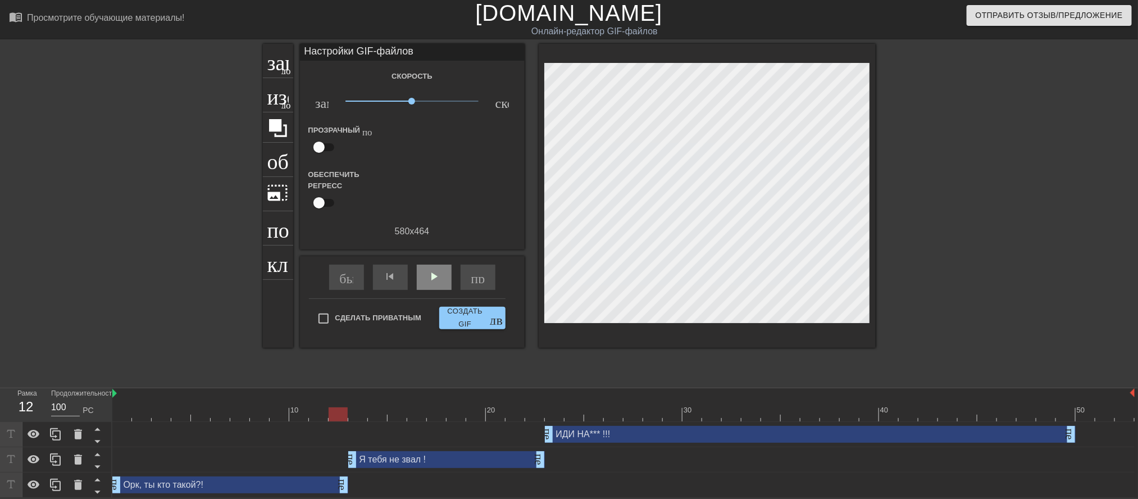
drag, startPoint x: 283, startPoint y: 480, endPoint x: 334, endPoint y: 478, distance: 50.6
drag, startPoint x: 117, startPoint y: 472, endPoint x: 298, endPoint y: 480, distance: 181.6
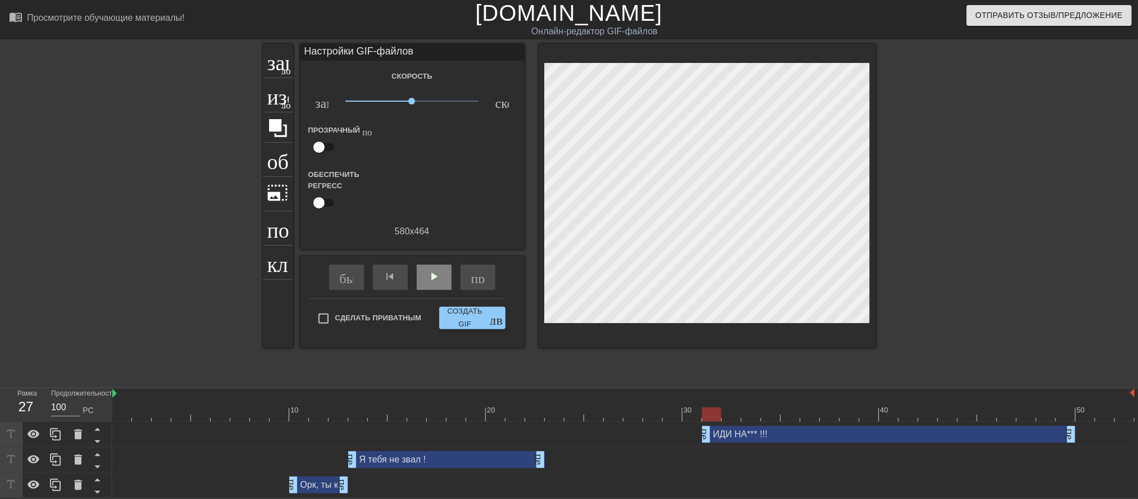
drag, startPoint x: 546, startPoint y: 425, endPoint x: 698, endPoint y: 425, distance: 151.1
click at [698, 426] on div "ИДИ НА*** !!! перетаскивание_ручки перетаскивание_ручки" at bounding box center [623, 434] width 1022 height 17
drag, startPoint x: 539, startPoint y: 449, endPoint x: 691, endPoint y: 445, distance: 152.2
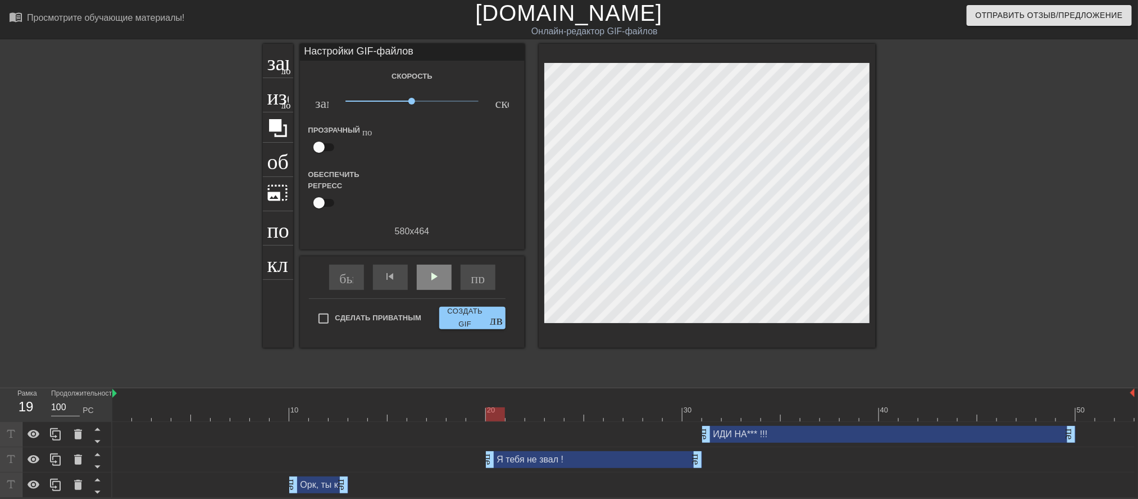
drag, startPoint x: 349, startPoint y: 452, endPoint x: 493, endPoint y: 453, distance: 143.8
drag, startPoint x: 344, startPoint y: 474, endPoint x: 472, endPoint y: 471, distance: 128.1
click at [435, 283] on font "play_arrow" at bounding box center [433, 276] width 13 height 13
click at [335, 330] on input "Сделать приватным" at bounding box center [324, 319] width 24 height 24
checkbox input "true"
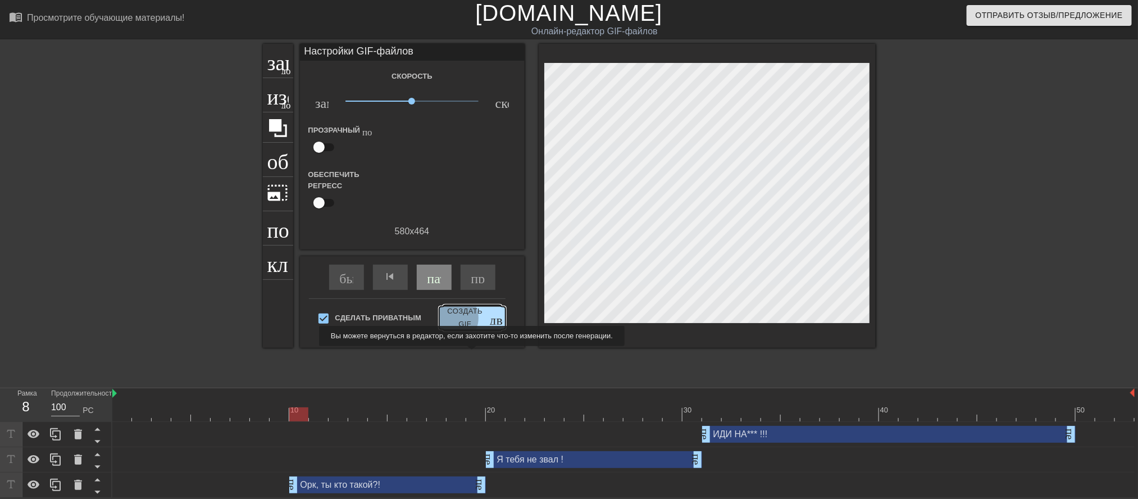
click at [481, 331] on font "Создать GIF" at bounding box center [465, 318] width 42 height 26
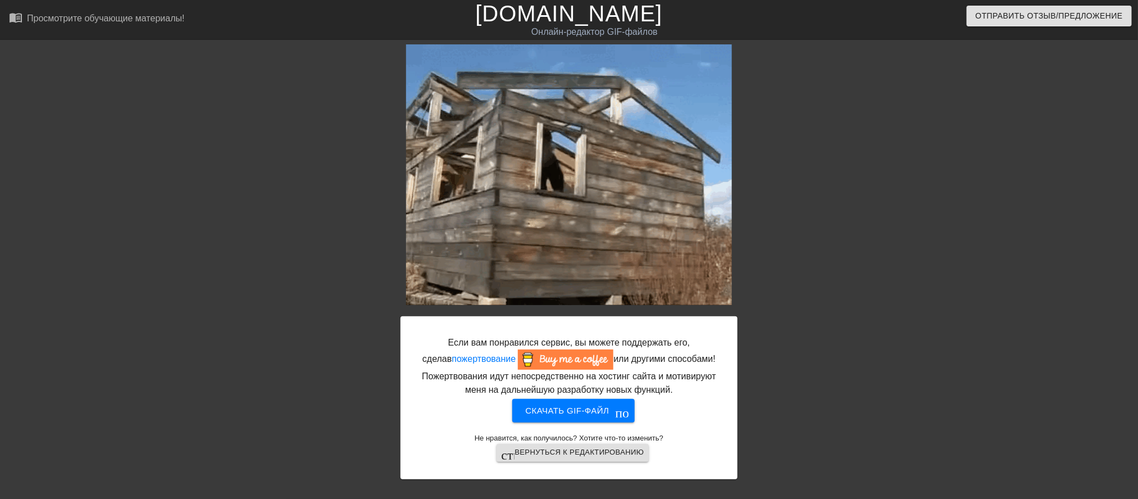
scroll to position [115, 0]
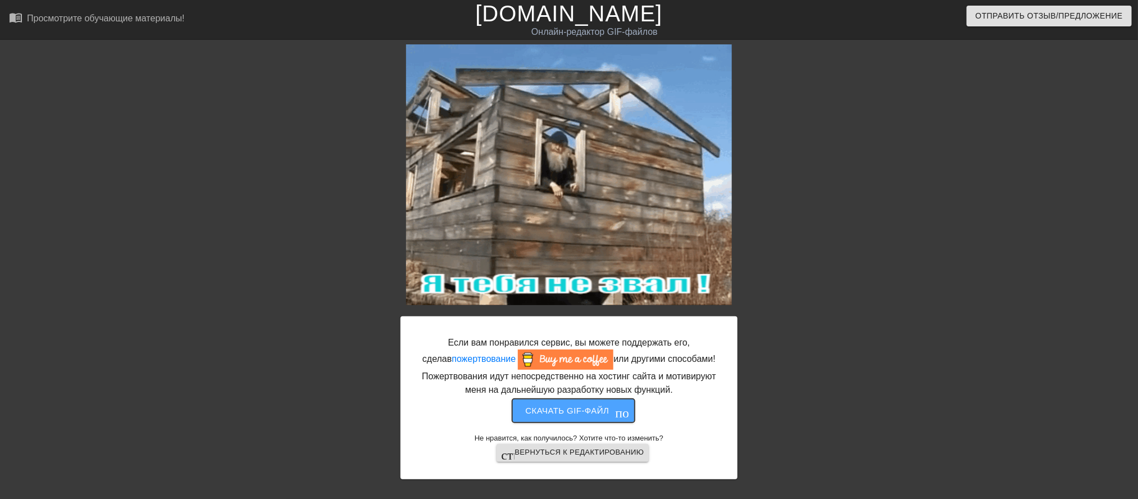
click at [526, 405] on font "Скачать gif-файл" at bounding box center [568, 410] width 84 height 10
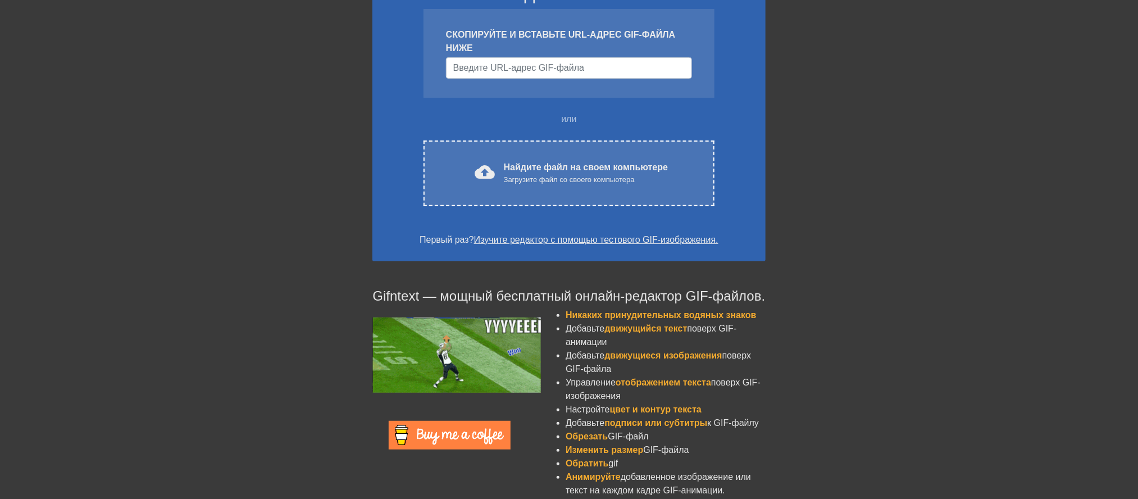
scroll to position [115, 0]
